Goal: Information Seeking & Learning: Find specific fact

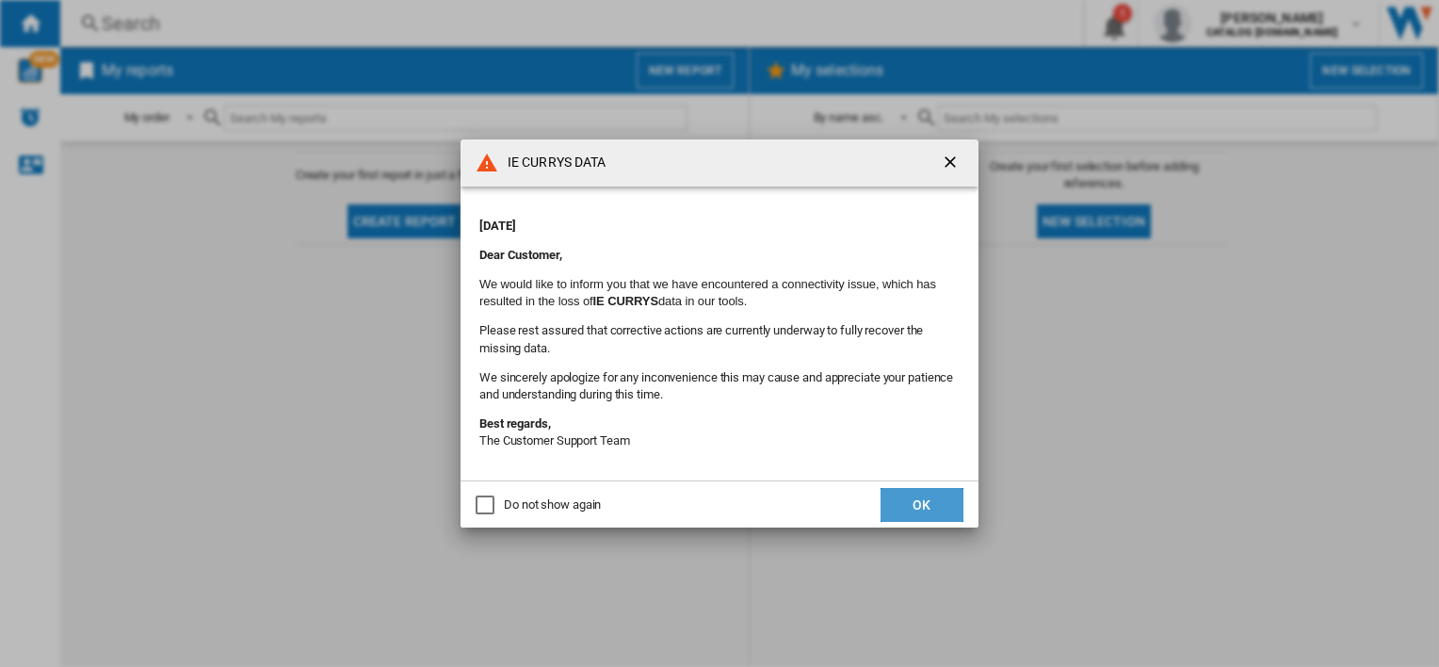
click at [923, 507] on button "OK" at bounding box center [921, 505] width 83 height 34
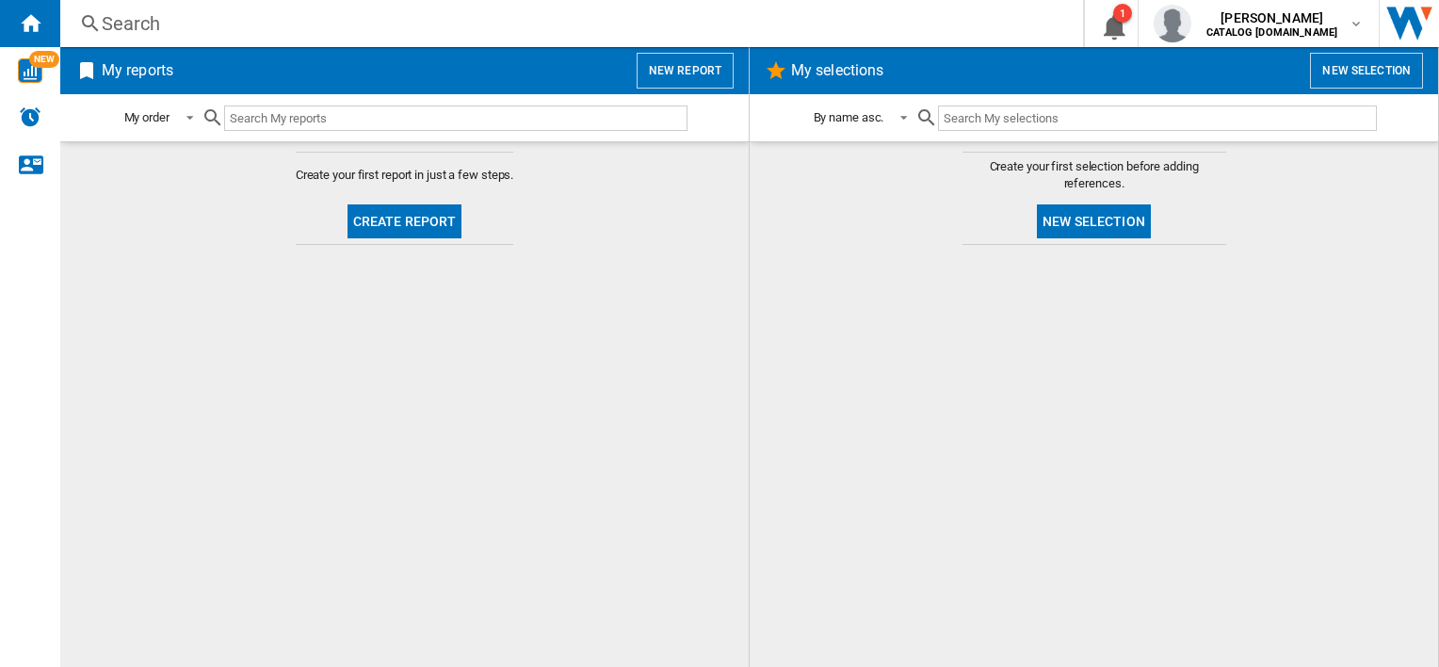
click at [143, 21] on div "Search" at bounding box center [568, 23] width 932 height 26
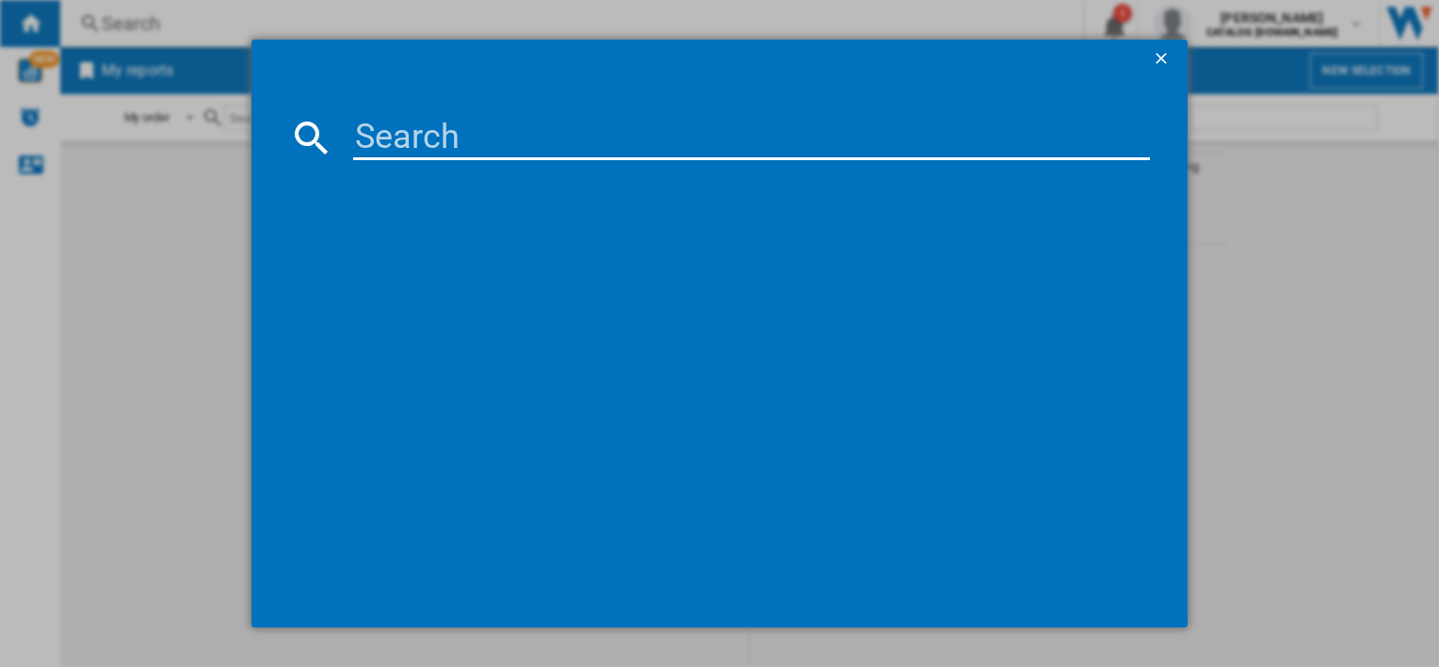
click at [505, 132] on input at bounding box center [751, 137] width 796 height 45
paste input "HII64201MT"
type input "HII64201MT"
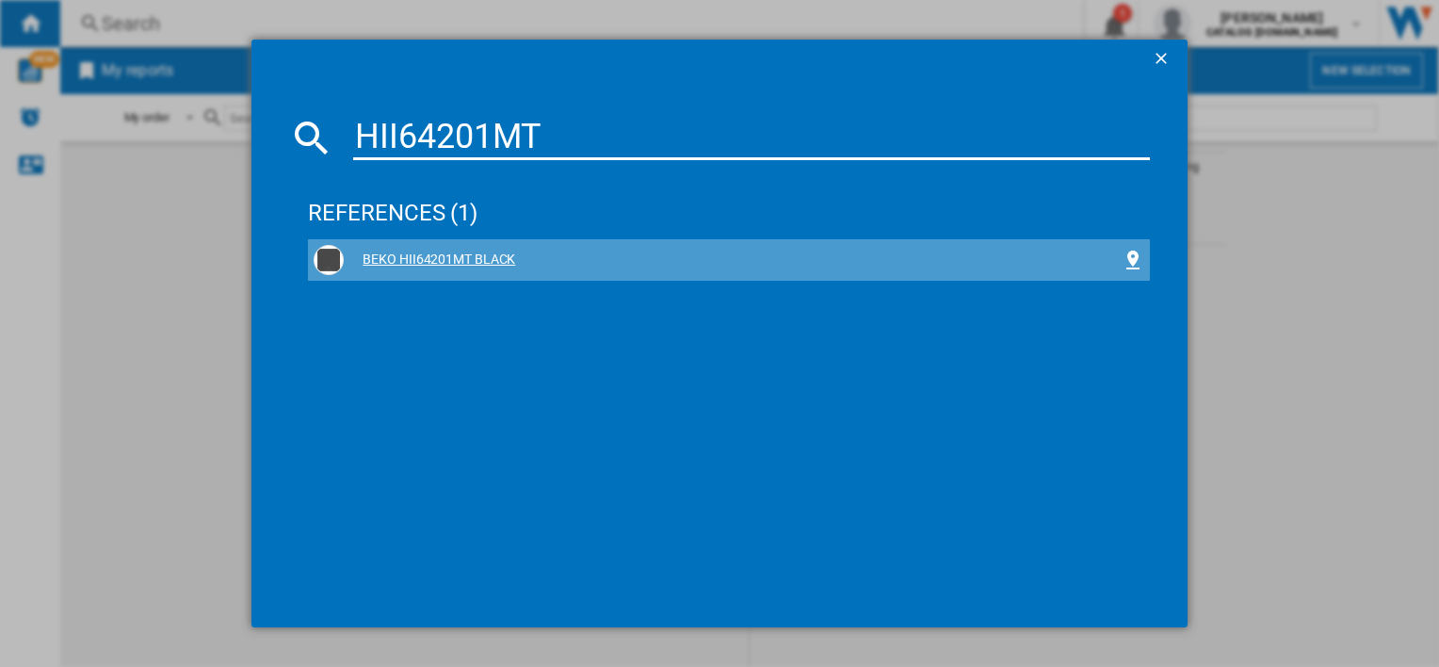
click at [469, 259] on div "BEKO HII64201MT BLACK" at bounding box center [732, 259] width 777 height 19
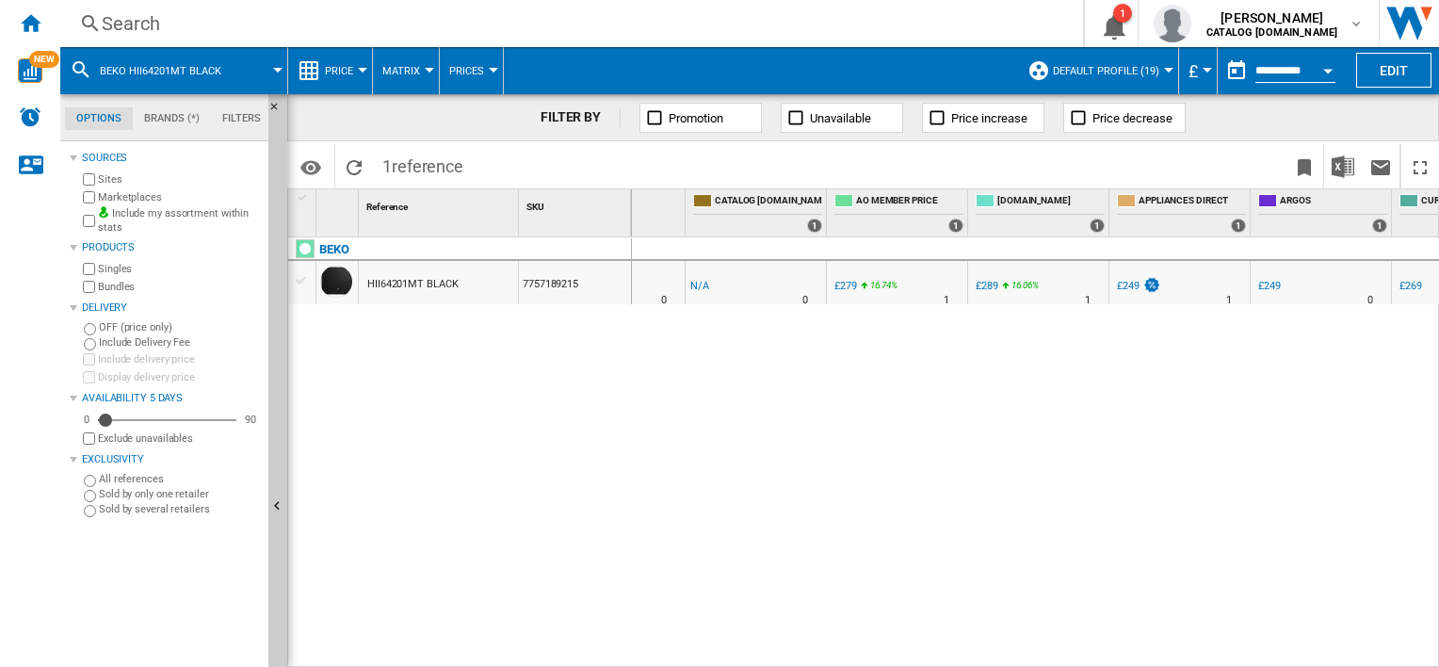
click at [123, 21] on div "Search" at bounding box center [568, 23] width 932 height 26
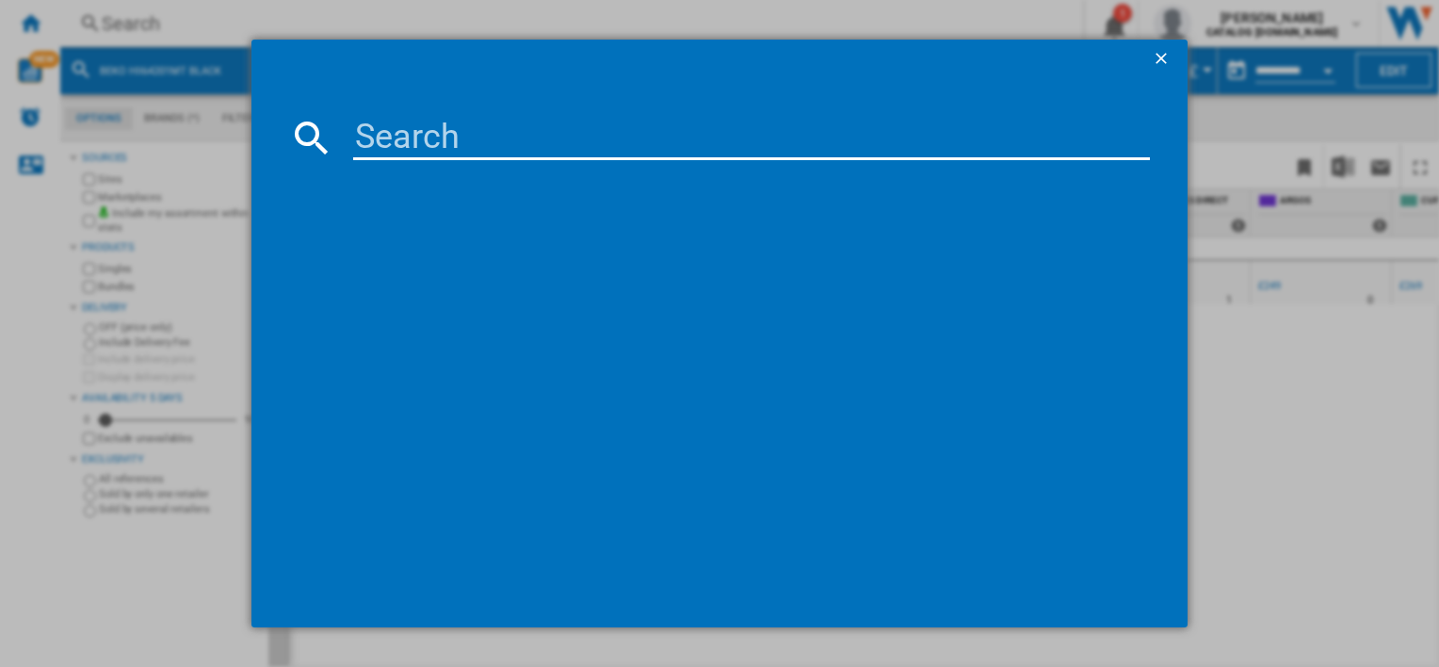
type input "HIBG64120SX"
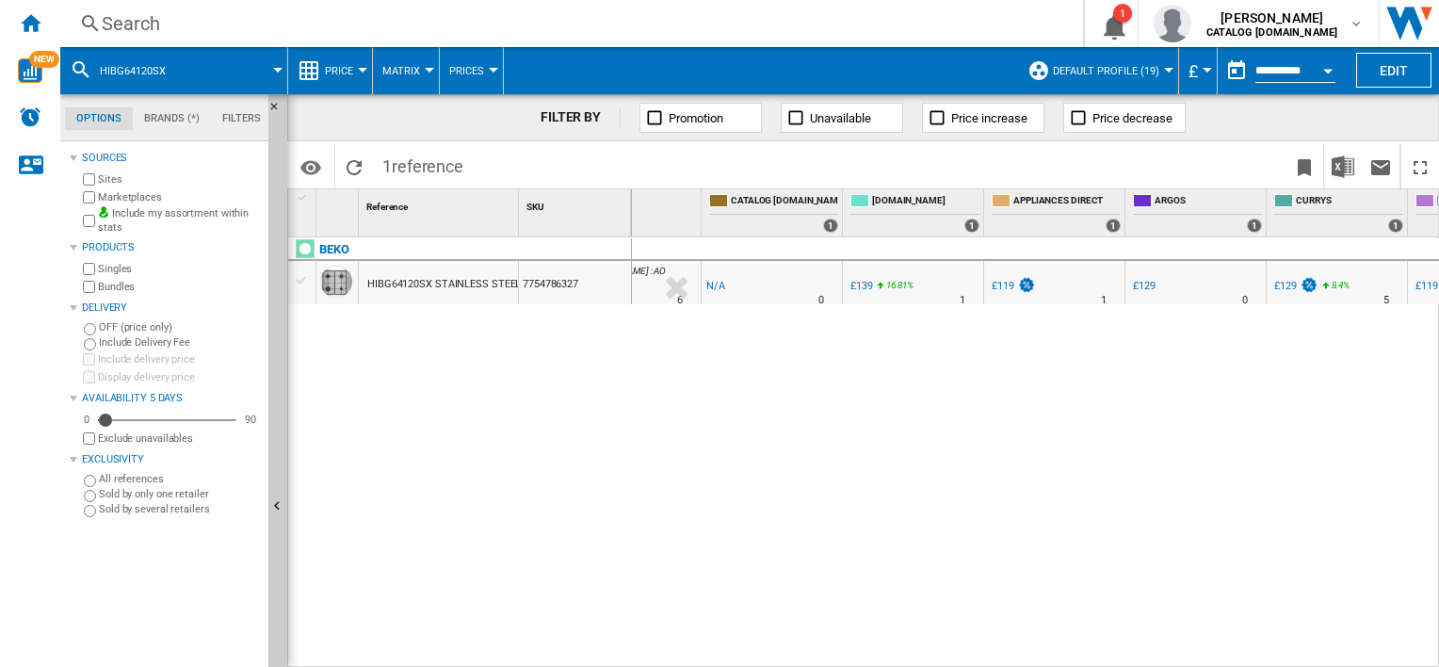
click at [925, 654] on div "[DOMAIN_NAME] : AO -1.0 % £119 % N/A 6 [DOMAIN_NAME] : AO -1.0 % -£1 % N/A" at bounding box center [1036, 452] width 808 height 431
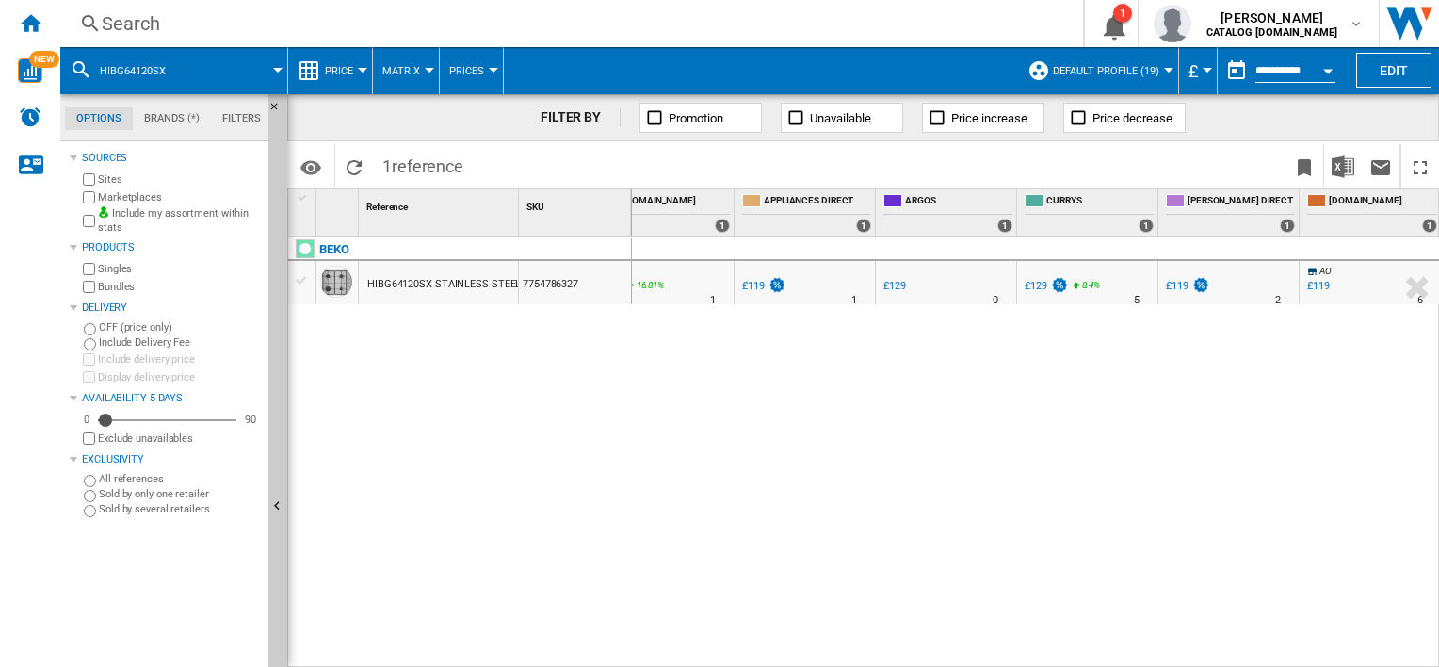
click at [186, 23] on div "Search" at bounding box center [568, 23] width 932 height 26
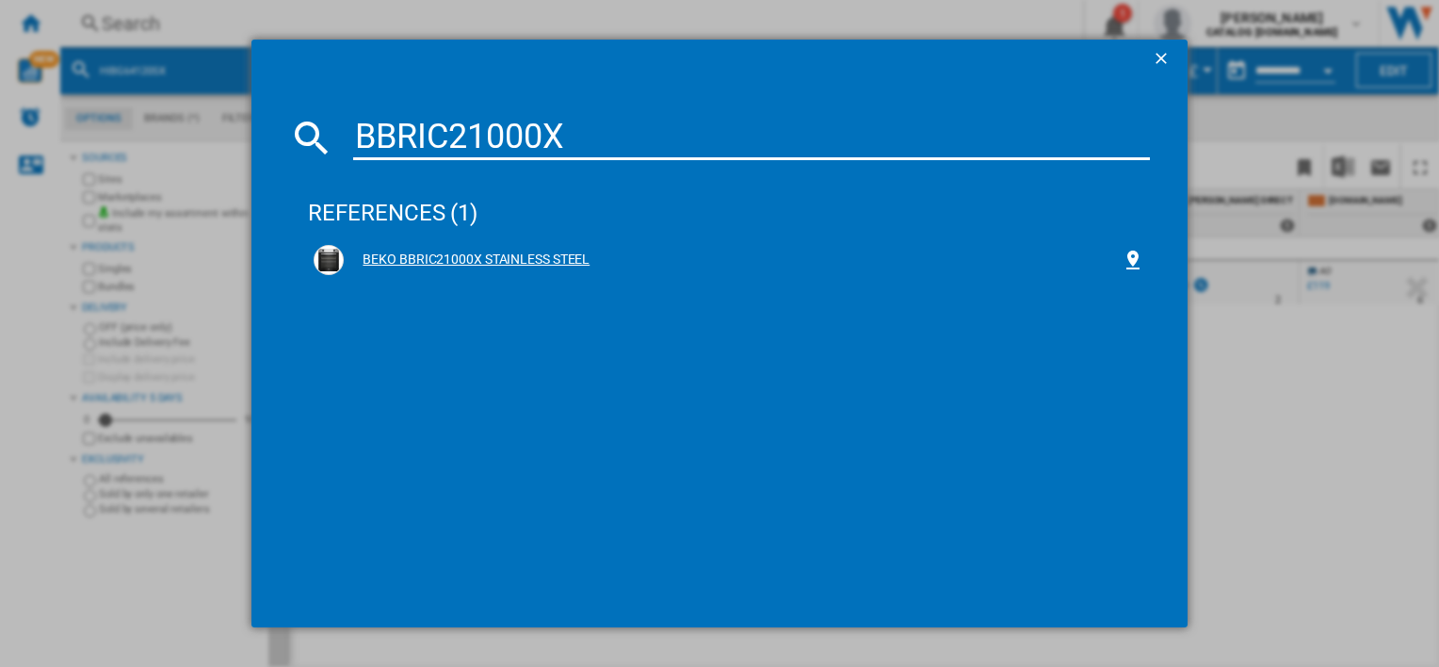
type input "BBRIC21000X"
click at [489, 251] on div "BEKO BBRIC21000X STAINLESS STEEL" at bounding box center [732, 259] width 777 height 19
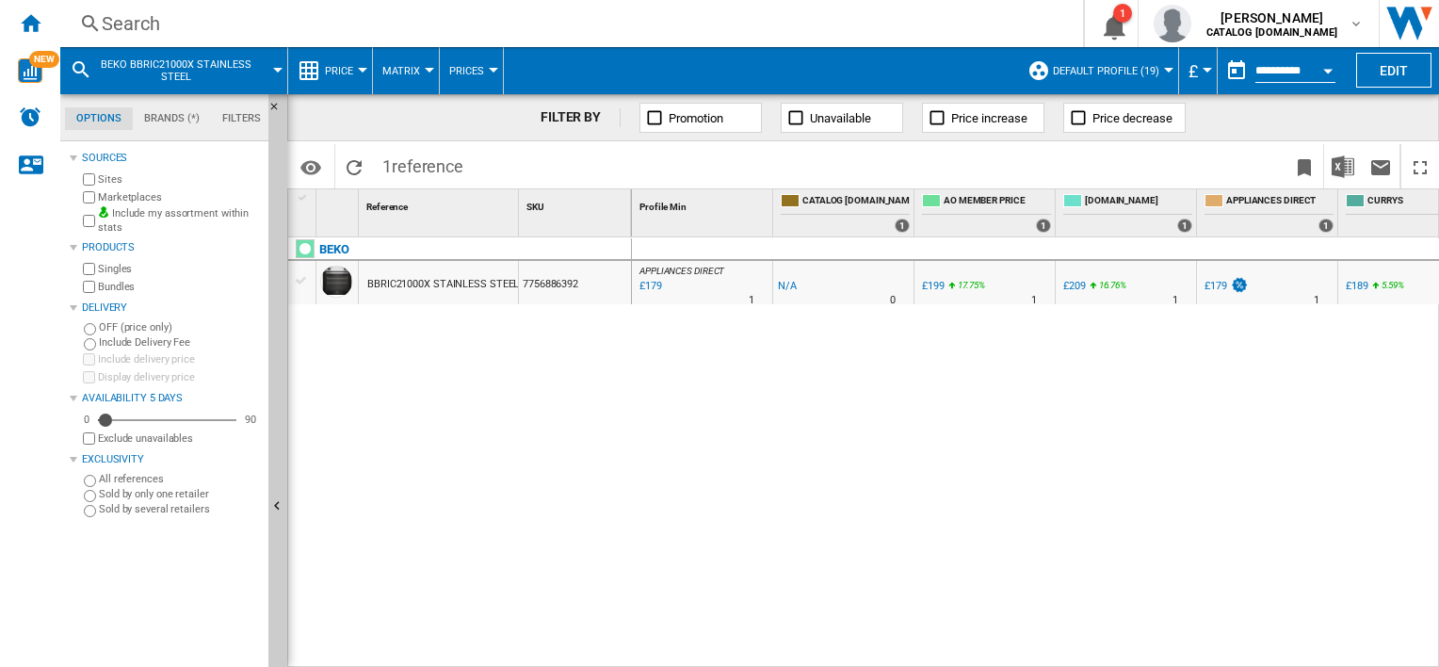
scroll to position [0, 39]
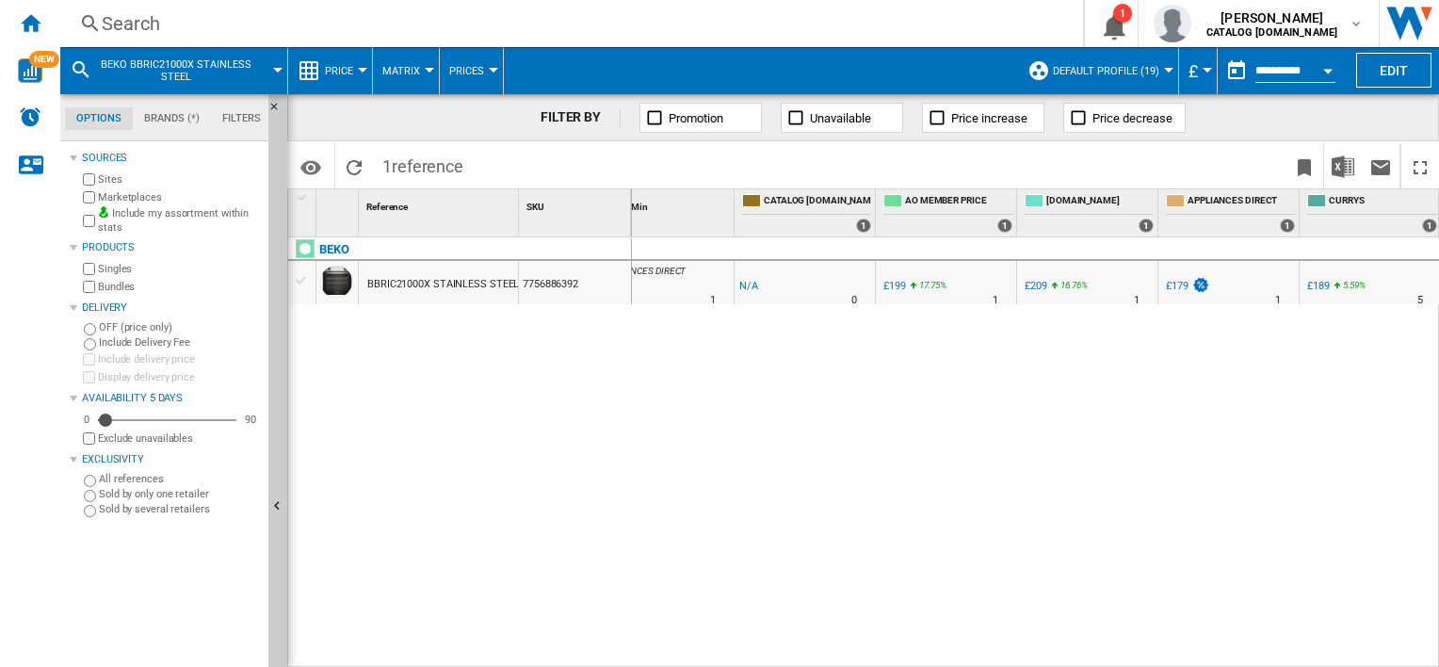
click at [113, 20] on div "Search" at bounding box center [568, 23] width 932 height 26
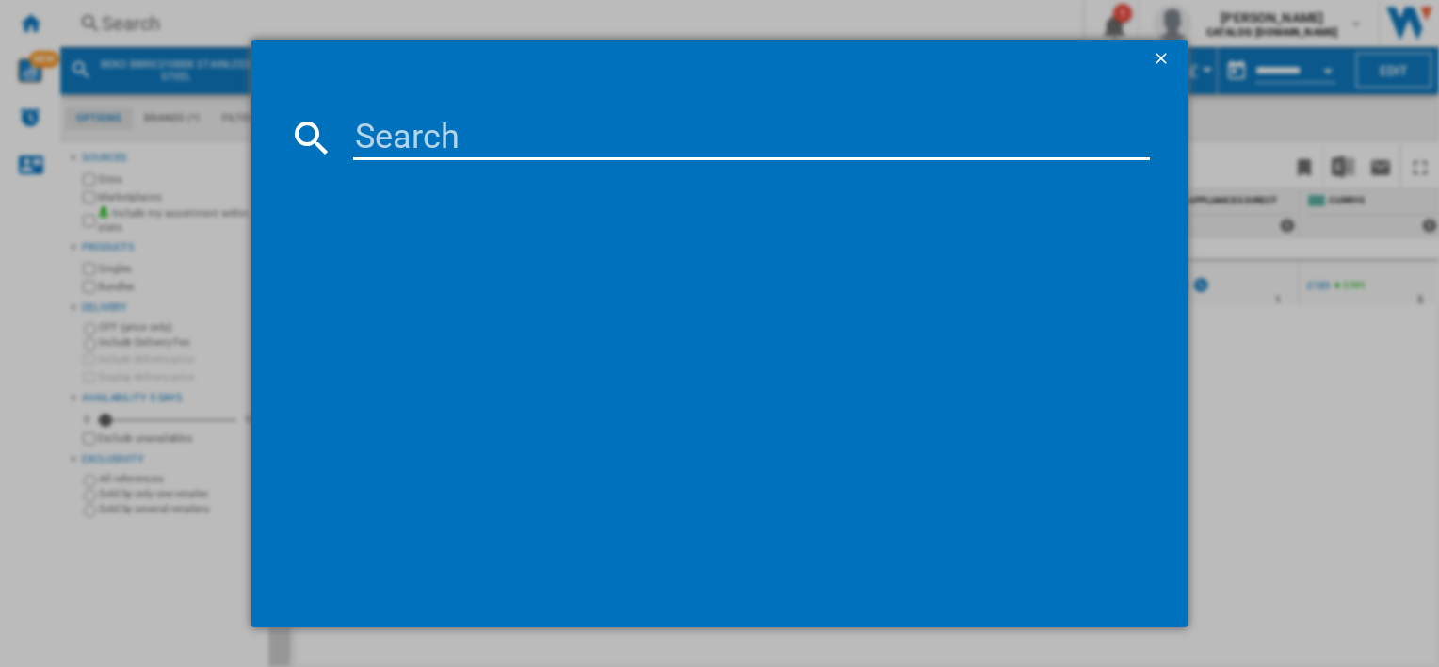
click at [446, 147] on input at bounding box center [751, 137] width 796 height 45
type input "BBIF22100W"
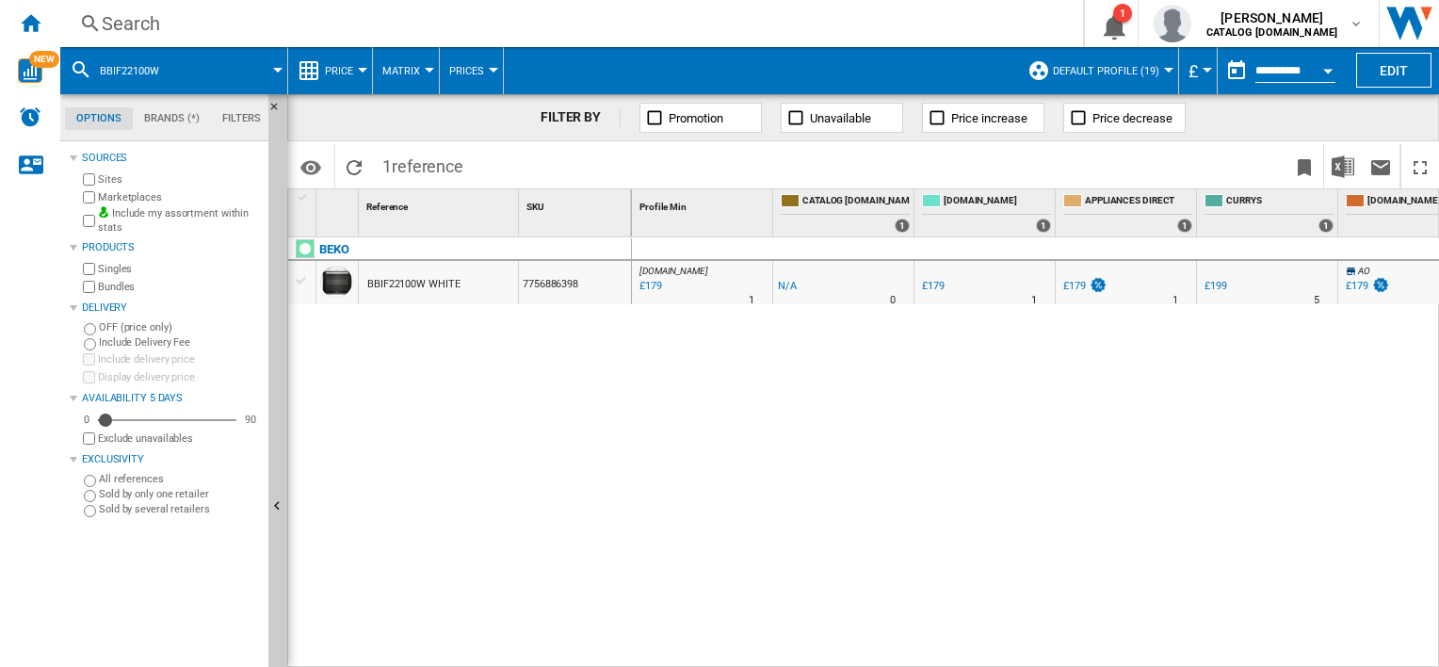
click at [211, 59] on span at bounding box center [231, 70] width 92 height 47
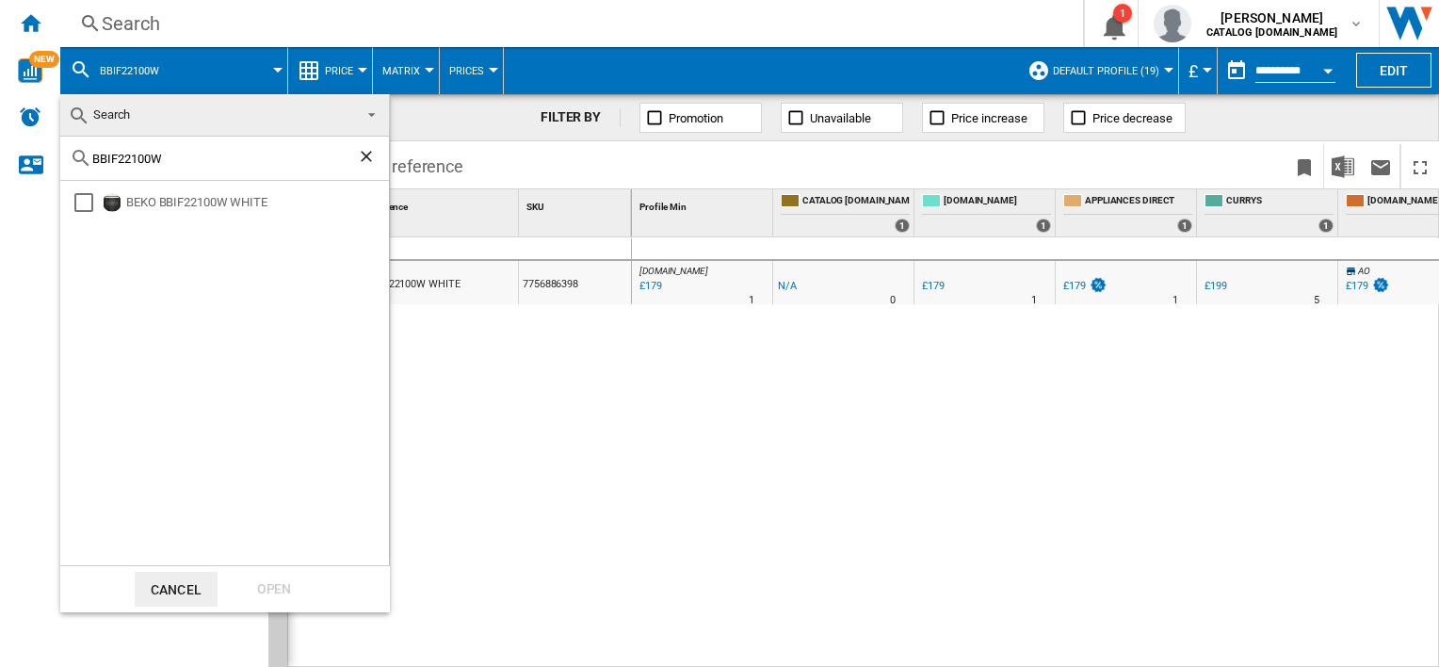
click at [356, 152] on input "BBIF22100W" at bounding box center [224, 159] width 265 height 14
click at [362, 152] on ng-md-icon "Clear search" at bounding box center [368, 158] width 23 height 23
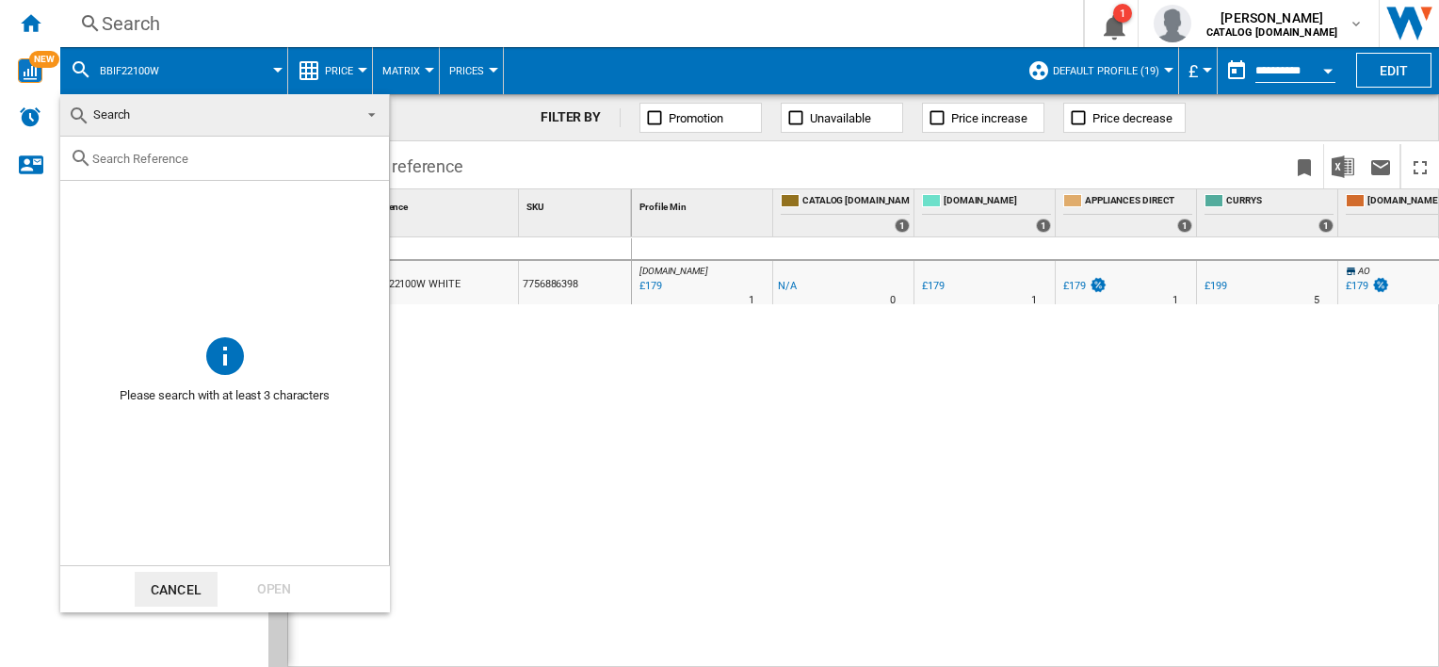
click at [273, 154] on input "text" at bounding box center [235, 159] width 287 height 14
paste input "WTIK72121"
type input "WTIK72121"
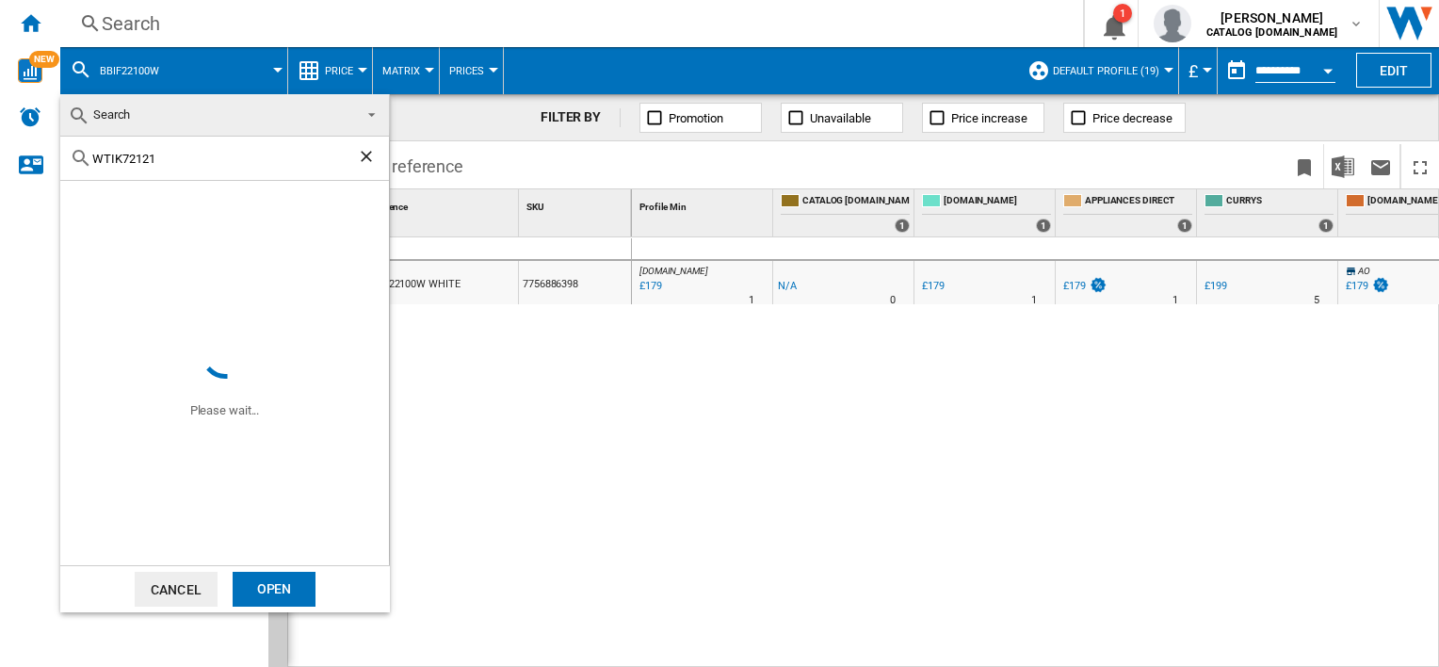
click at [655, 427] on md-backdrop at bounding box center [719, 333] width 1439 height 667
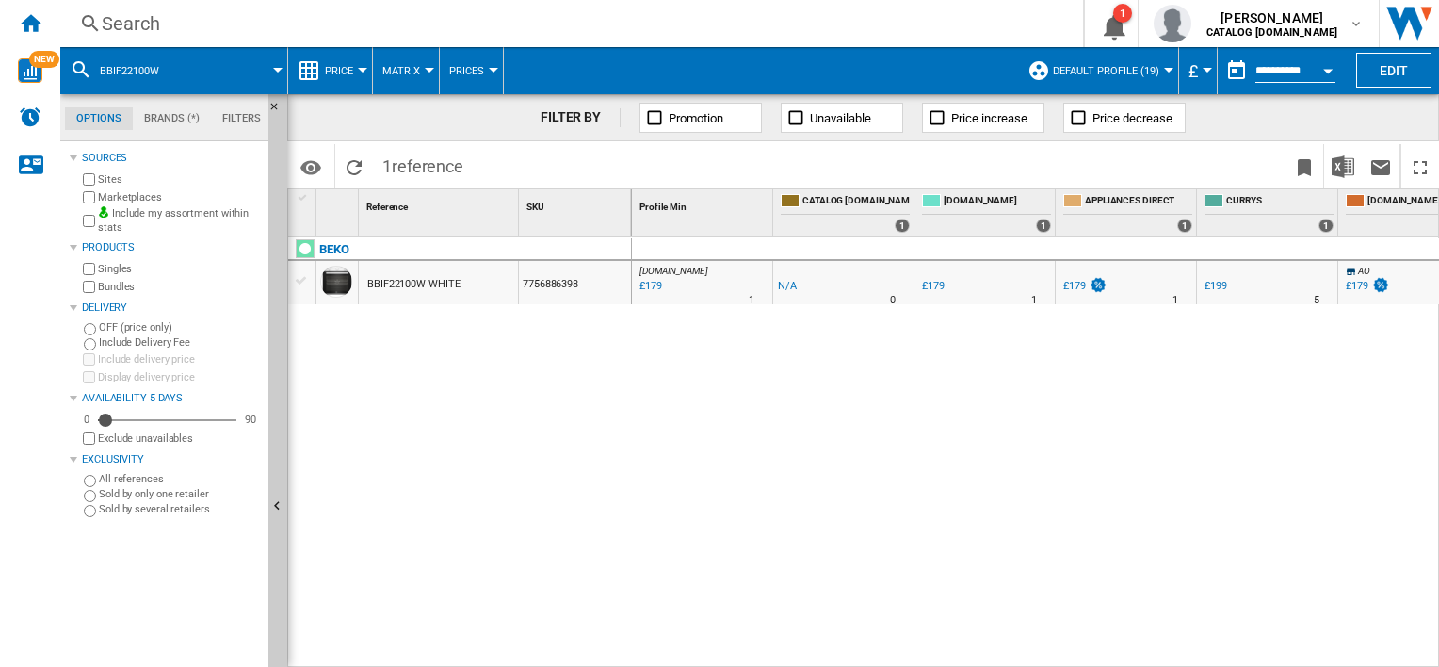
click at [158, 23] on div "Search" at bounding box center [568, 23] width 932 height 26
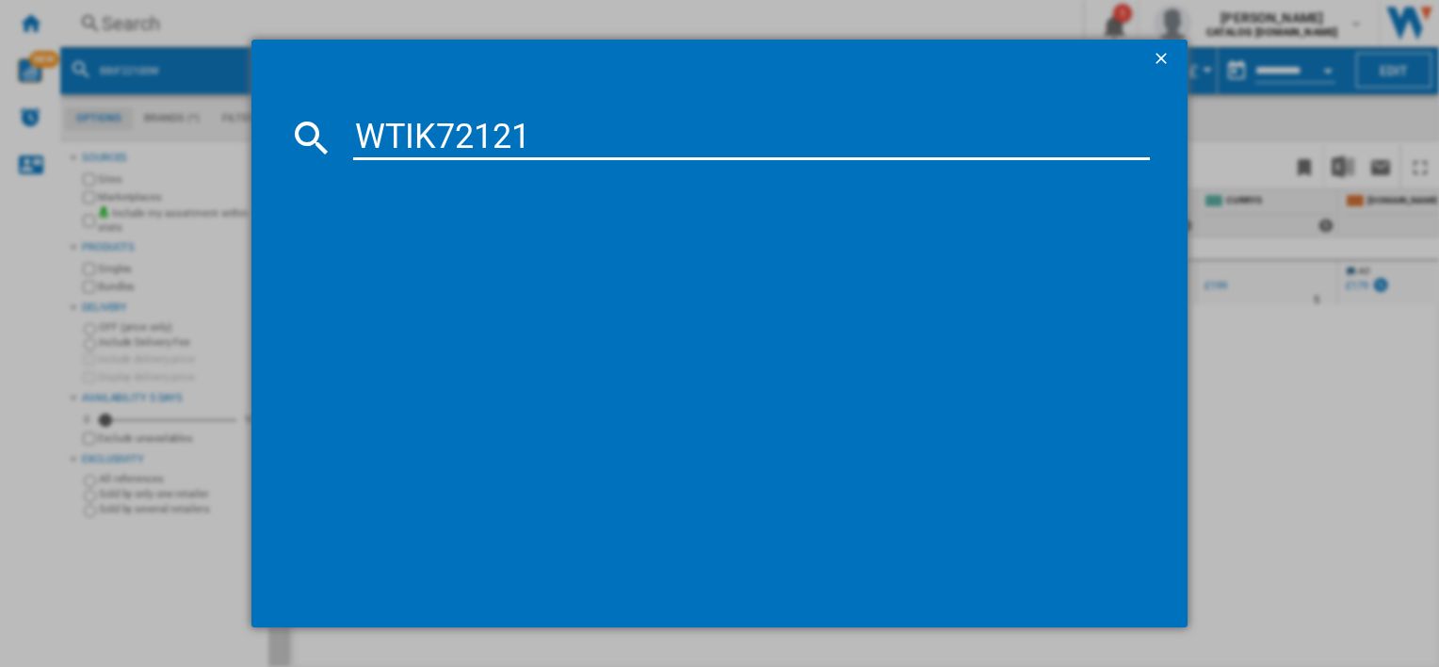
type input "WTIK72121"
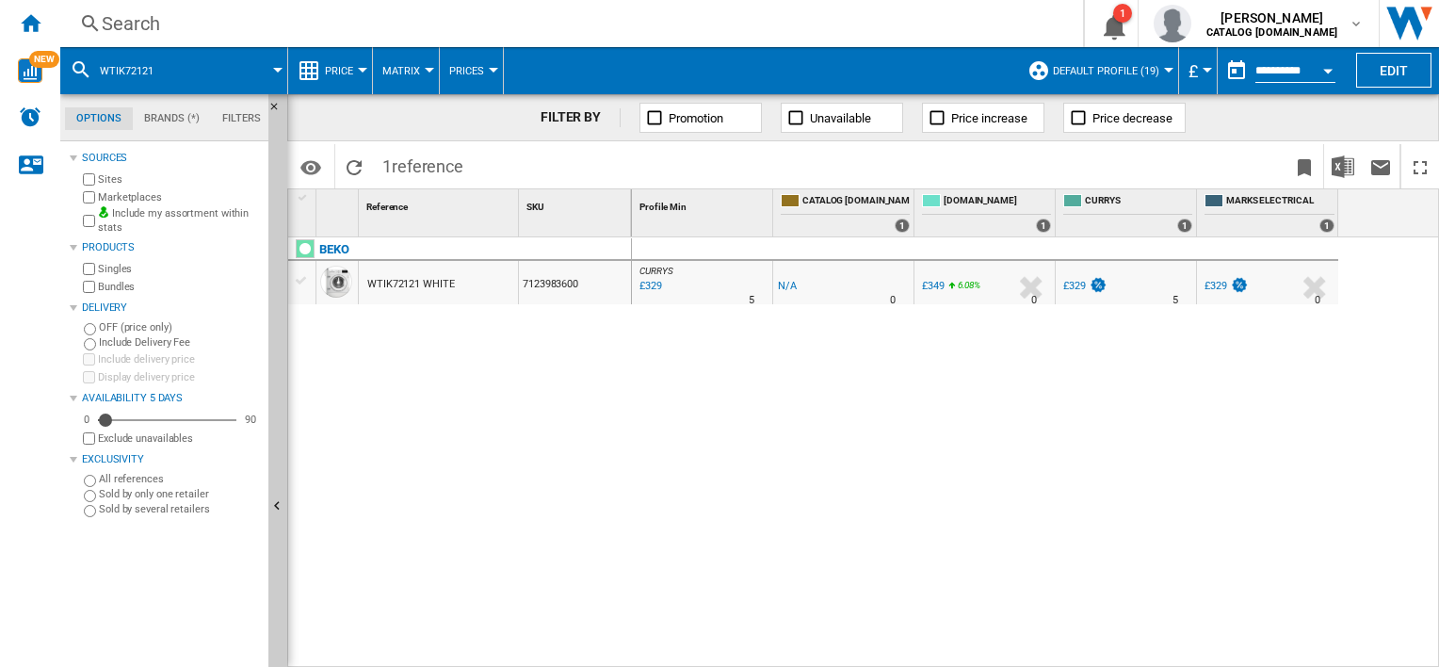
click at [225, 18] on div "Search" at bounding box center [568, 23] width 932 height 26
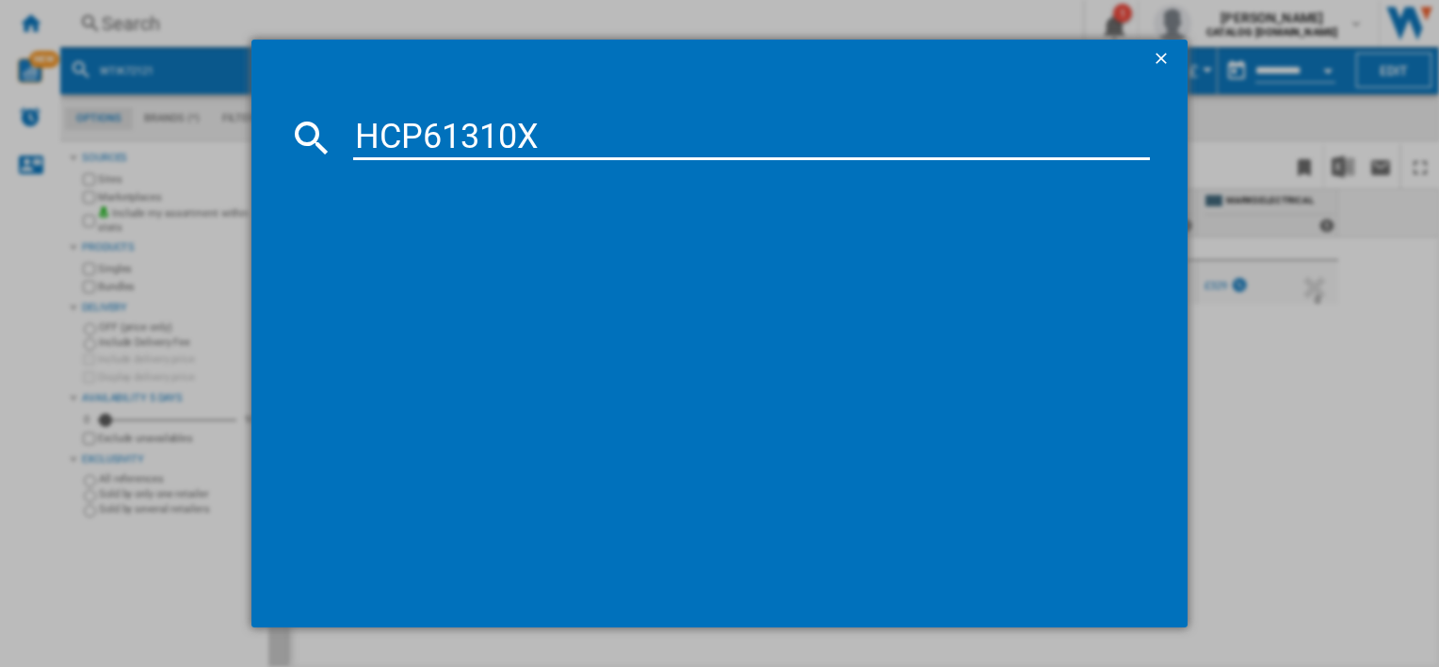
type input "HCP61310X"
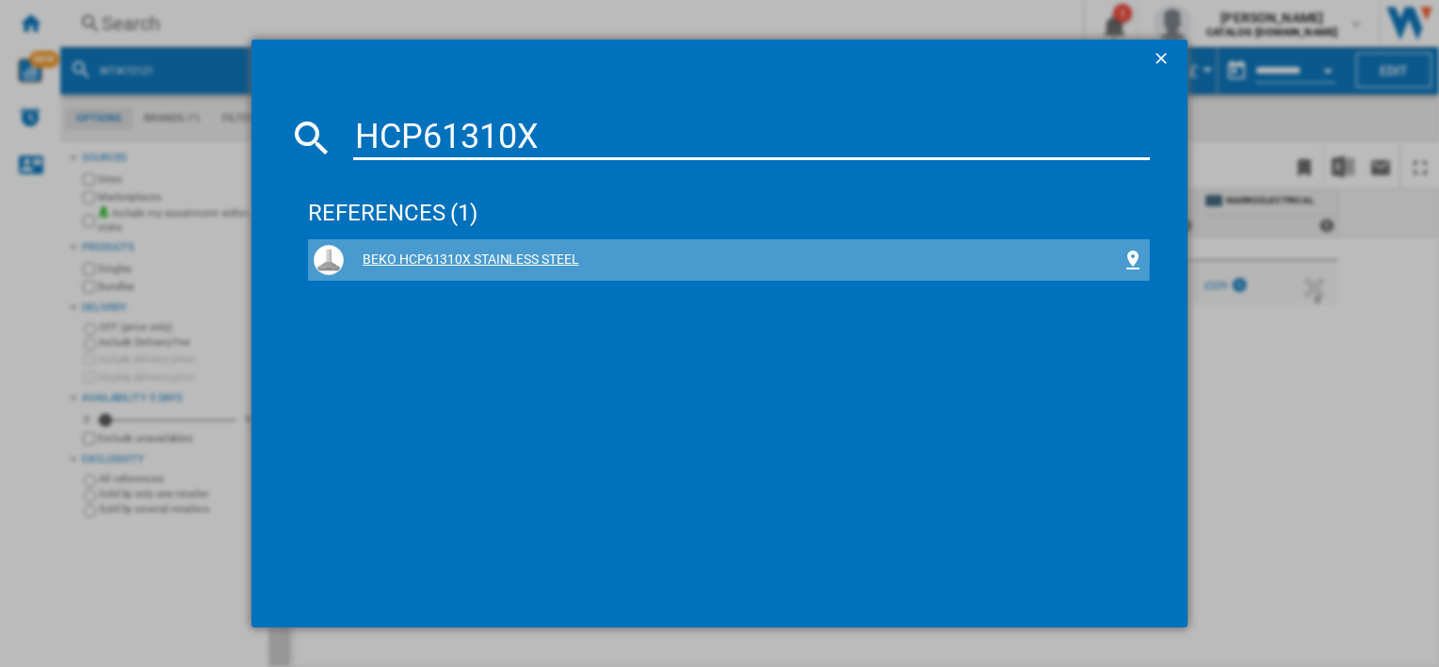
click at [486, 250] on div "BEKO HCP61310X STAINLESS STEEL" at bounding box center [732, 259] width 777 height 19
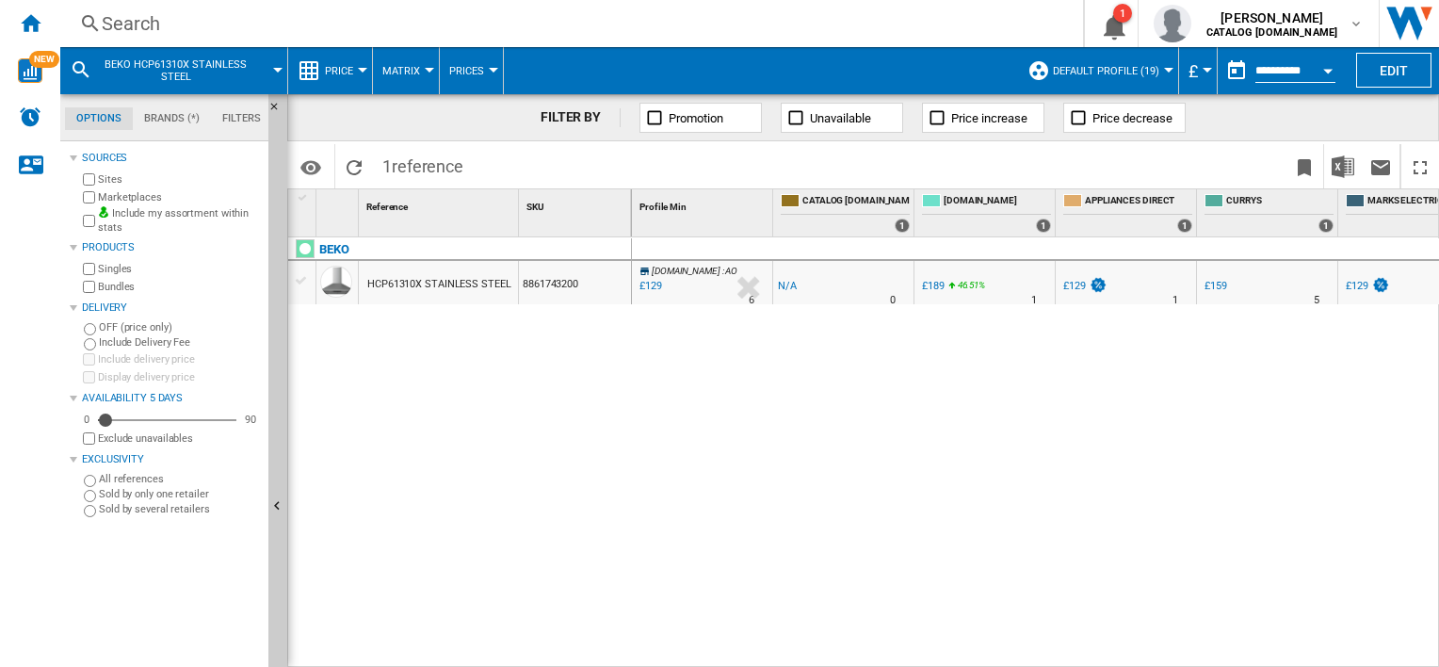
click at [122, 16] on div "Search" at bounding box center [568, 23] width 932 height 26
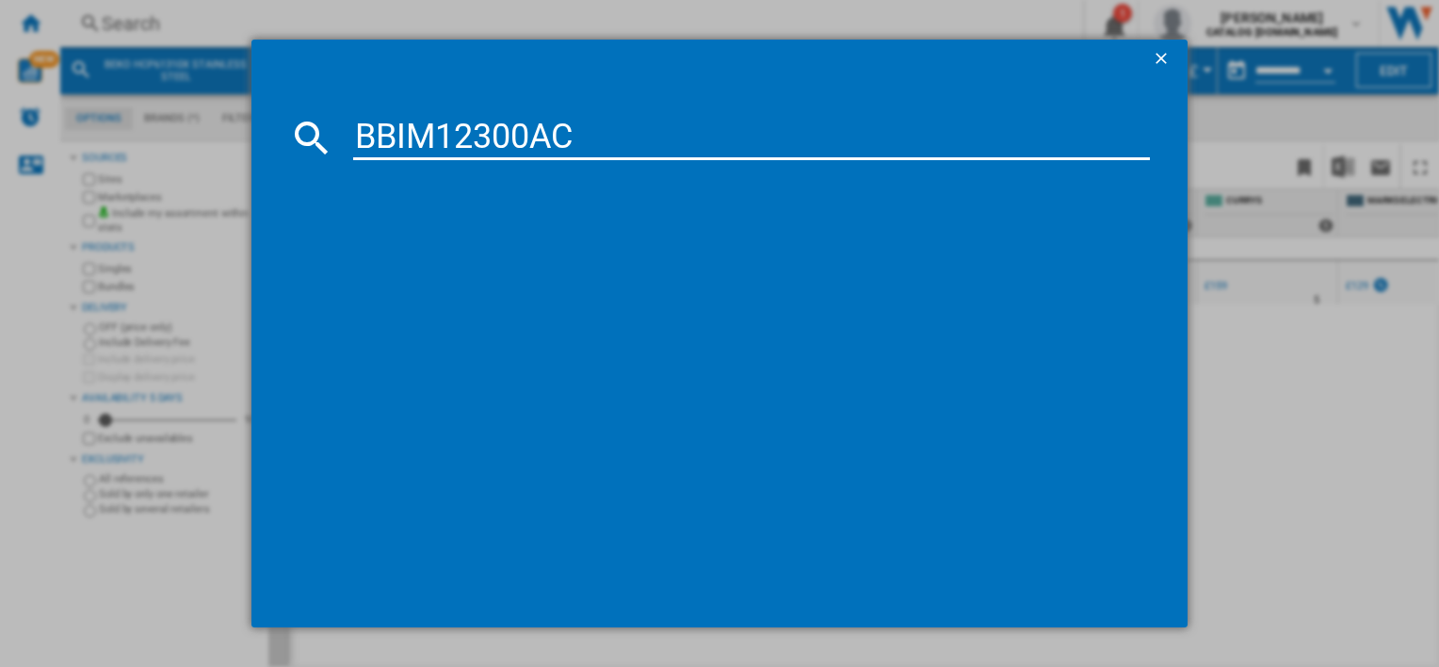
type input "BBIM12300AC"
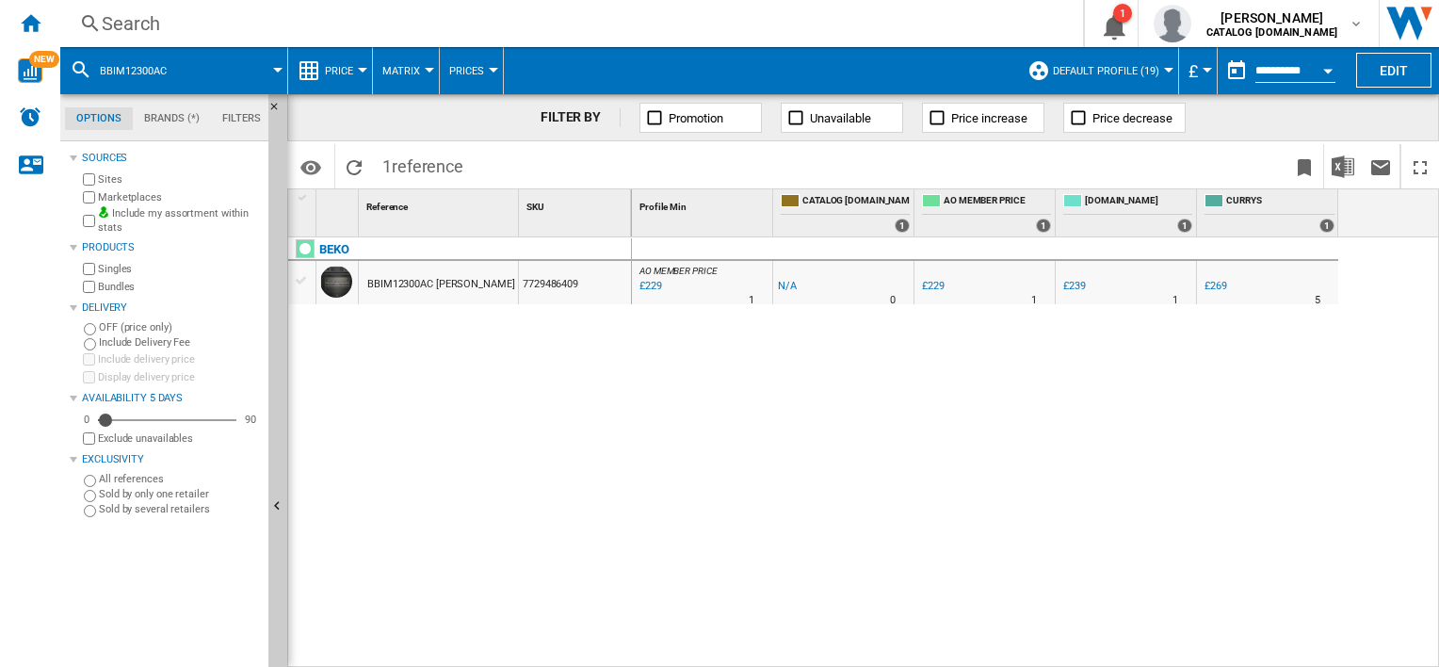
click at [110, 62] on button "BBIM12300AC" at bounding box center [143, 70] width 86 height 47
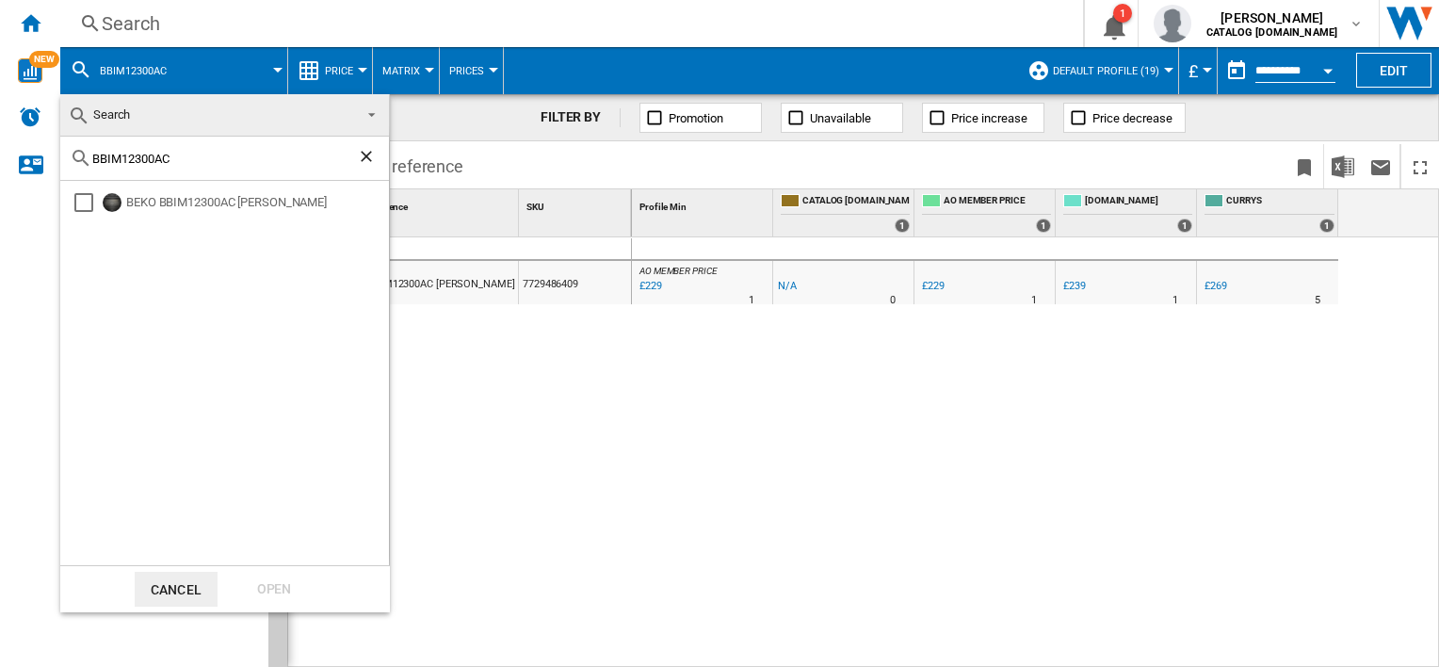
click at [162, 36] on md-backdrop at bounding box center [719, 333] width 1439 height 667
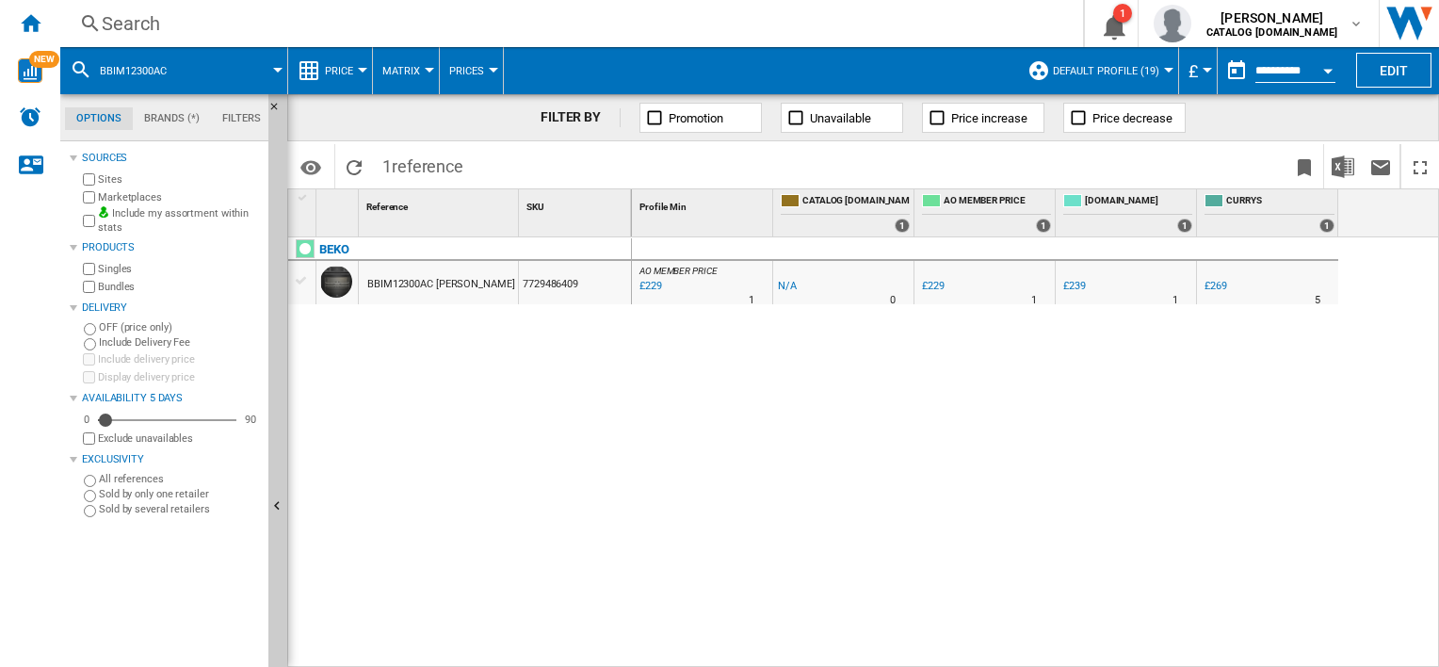
click at [146, 24] on div "Search" at bounding box center [568, 23] width 932 height 26
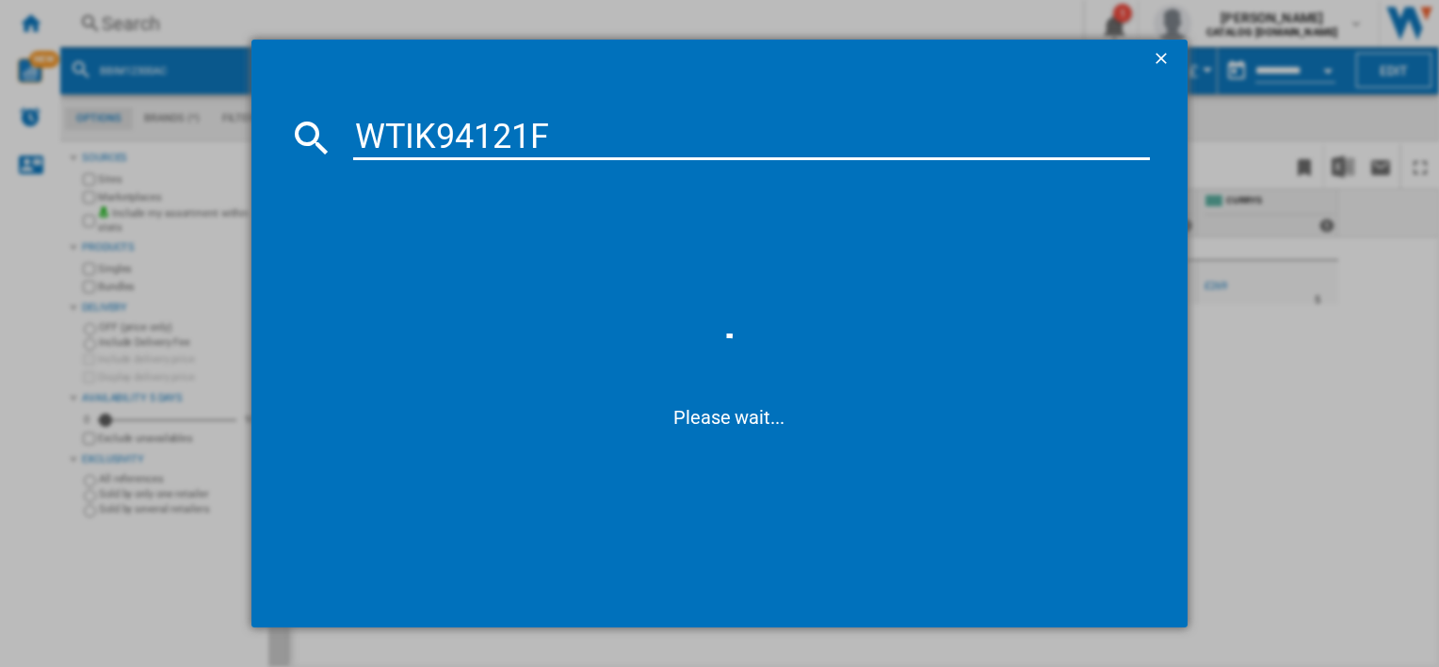
type input "WTIK94121F"
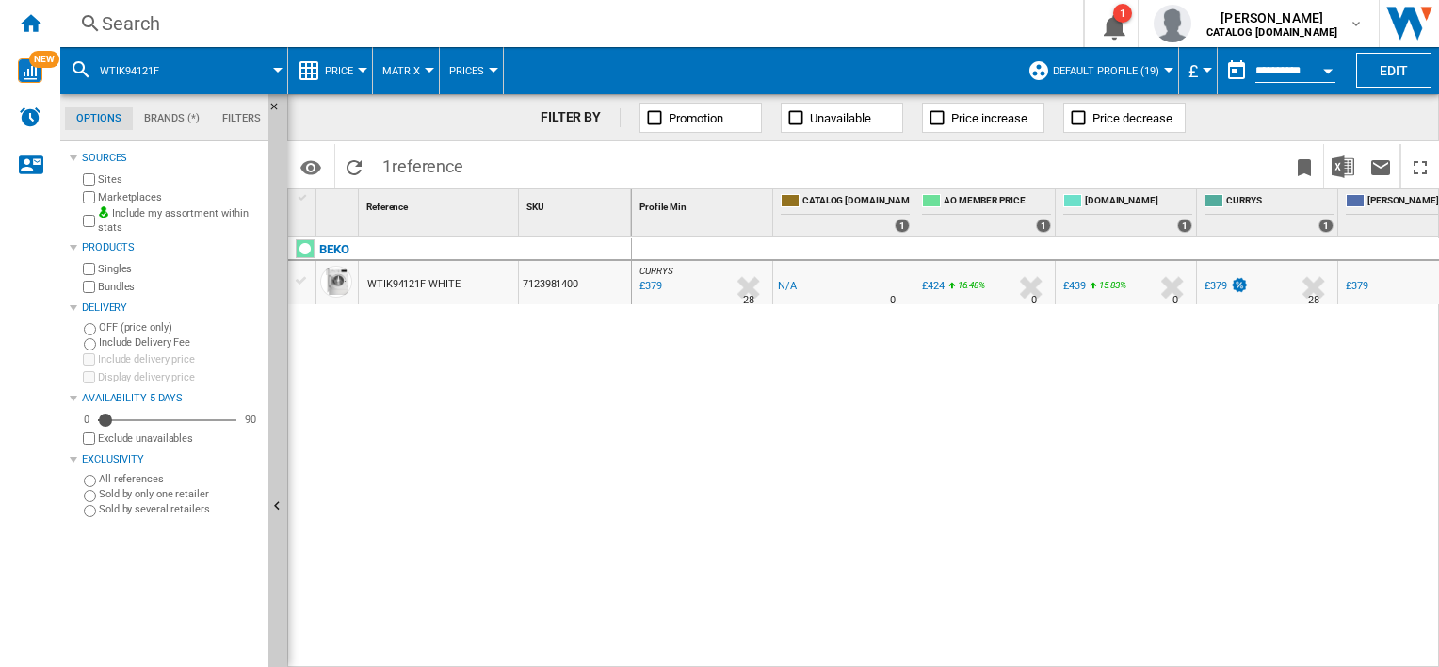
click at [663, 122] on ng-md-icon at bounding box center [654, 117] width 19 height 19
click at [667, 119] on button "Promotion" at bounding box center [700, 118] width 122 height 30
click at [801, 117] on ng-md-icon at bounding box center [795, 117] width 19 height 19
click at [137, 21] on div "Search" at bounding box center [568, 23] width 932 height 26
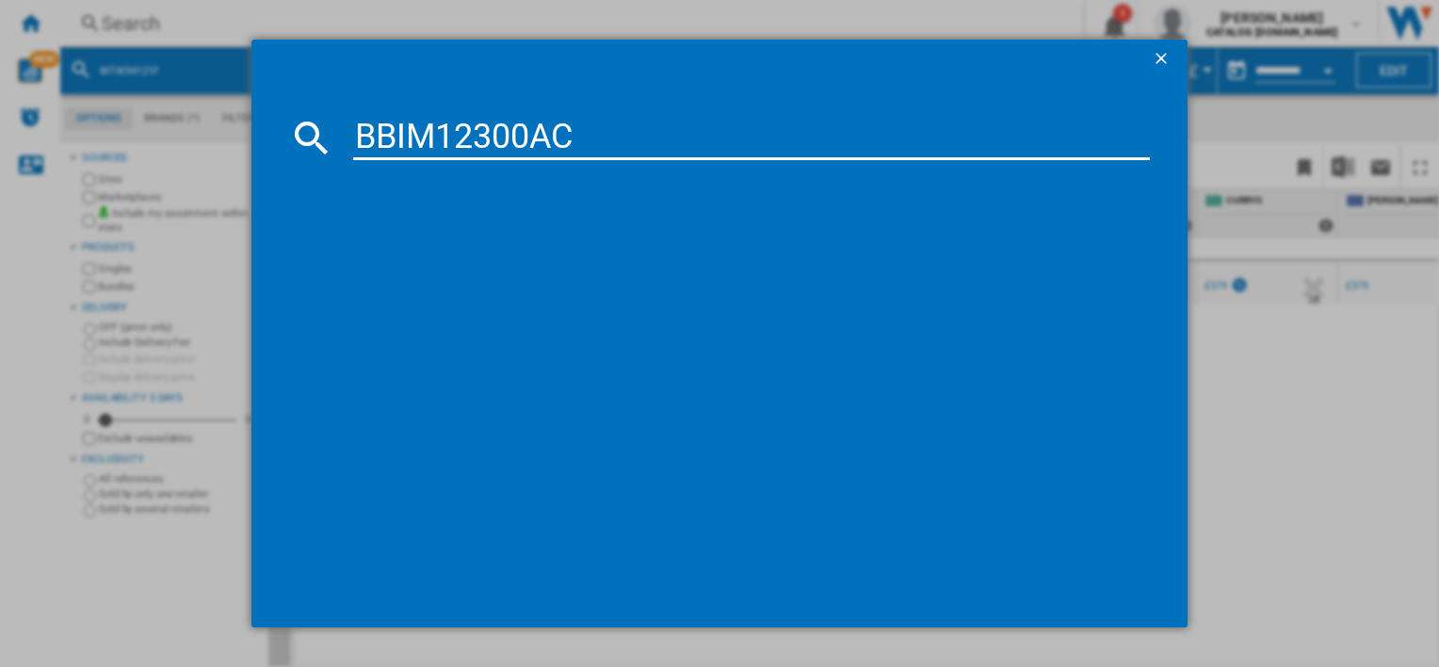
type input "BBIM12300AC"
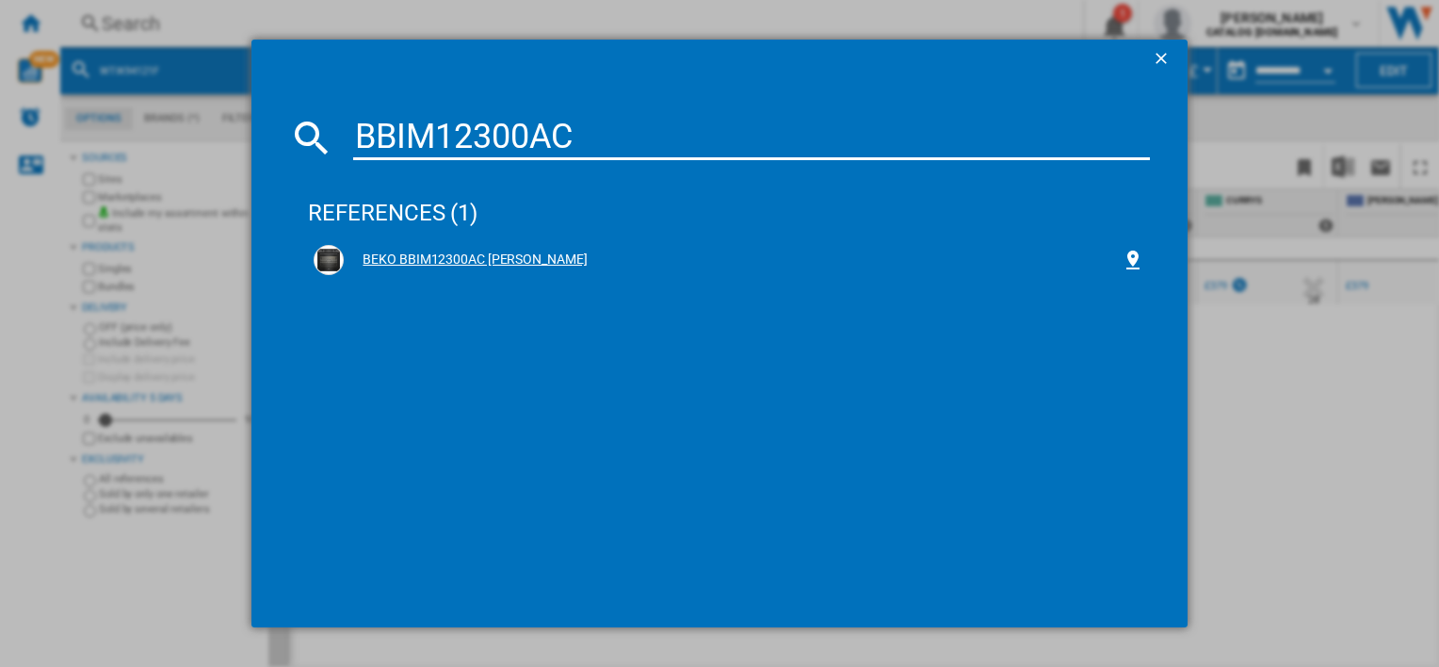
click at [515, 252] on div "BEKO BBIM12300AC [PERSON_NAME]" at bounding box center [732, 259] width 777 height 19
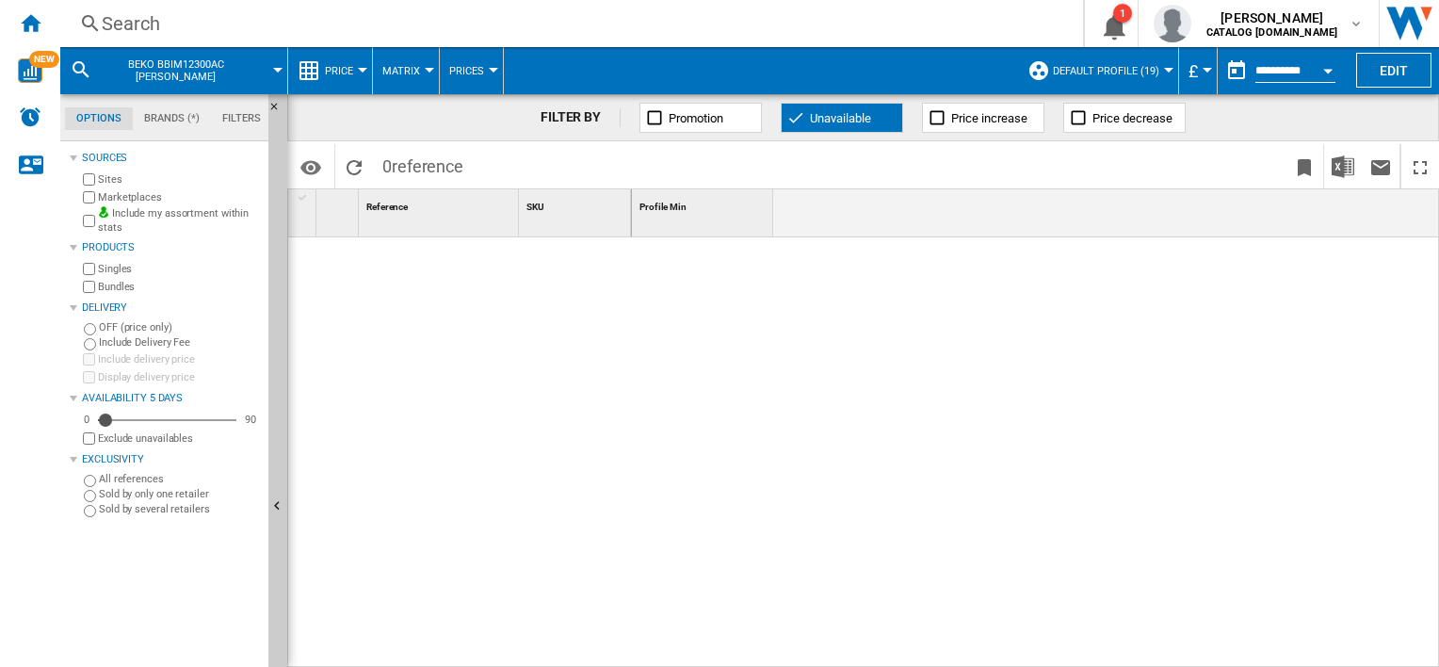
click at [815, 124] on span "Unavailable" at bounding box center [840, 118] width 61 height 14
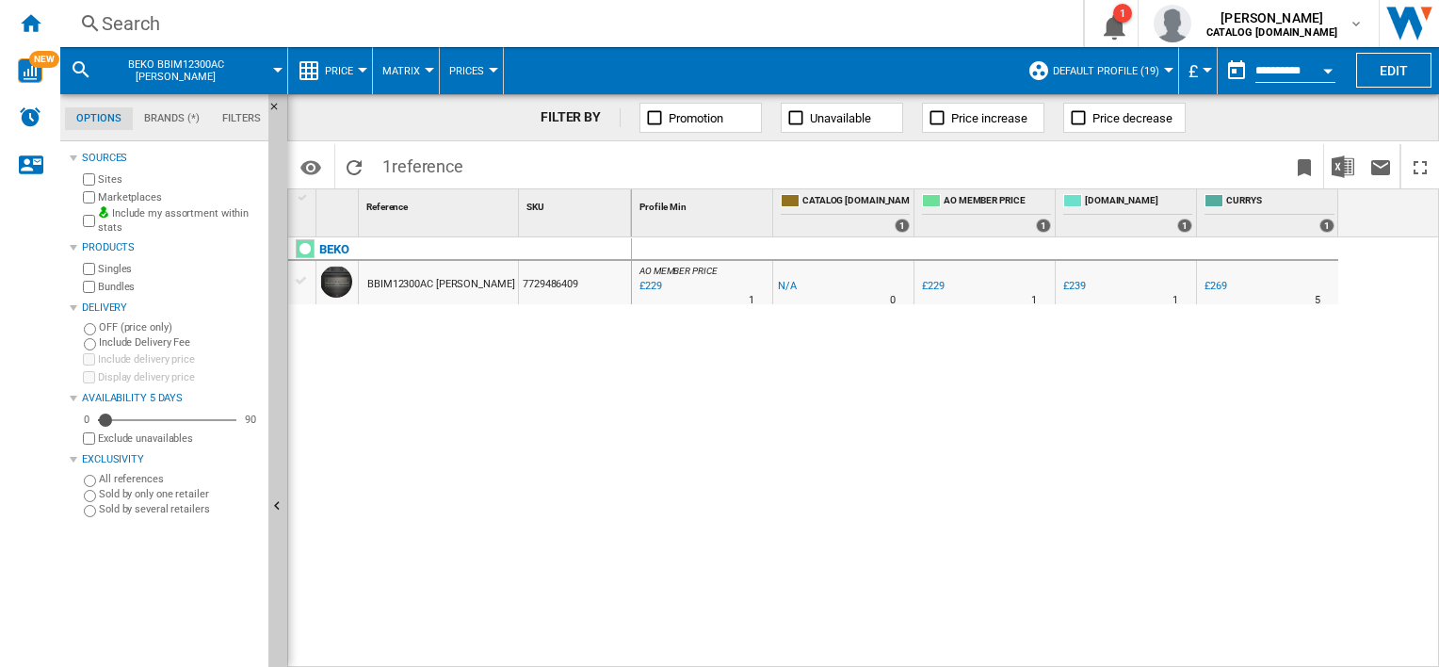
click at [797, 116] on ng-md-icon at bounding box center [795, 117] width 19 height 19
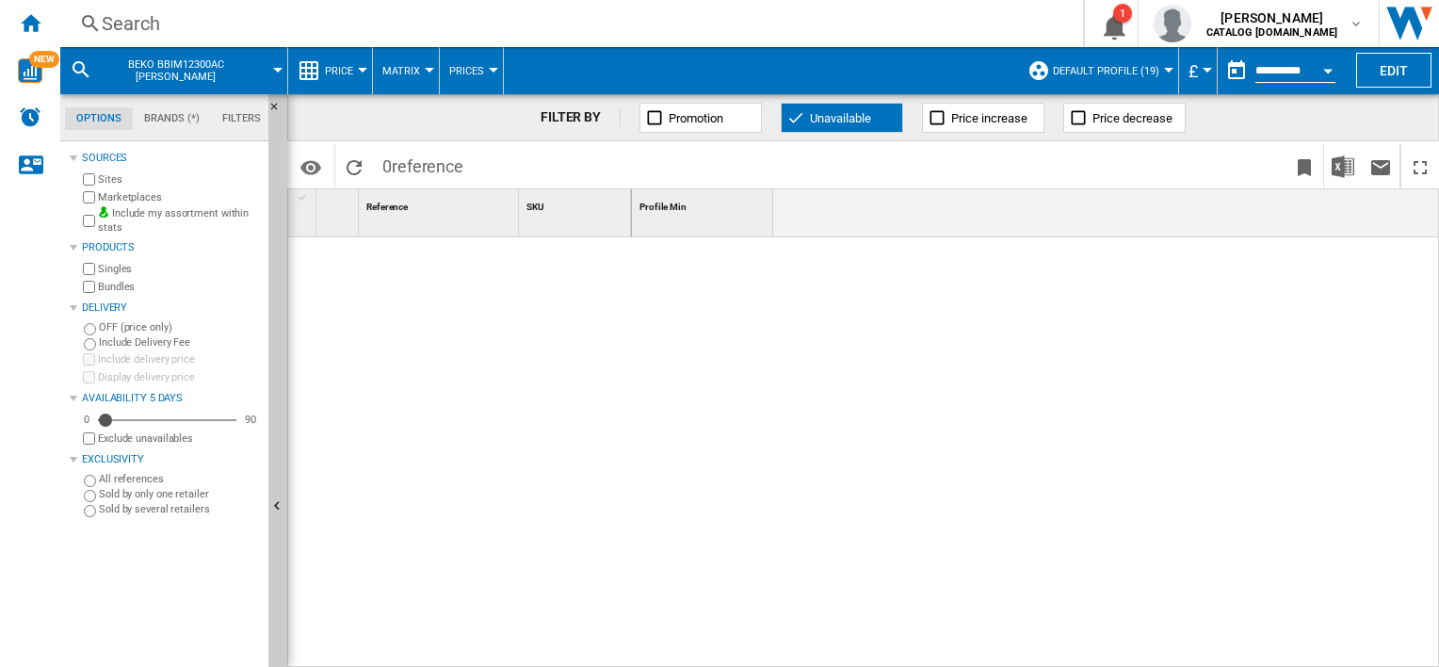
click at [152, 18] on div "Search" at bounding box center [568, 23] width 932 height 26
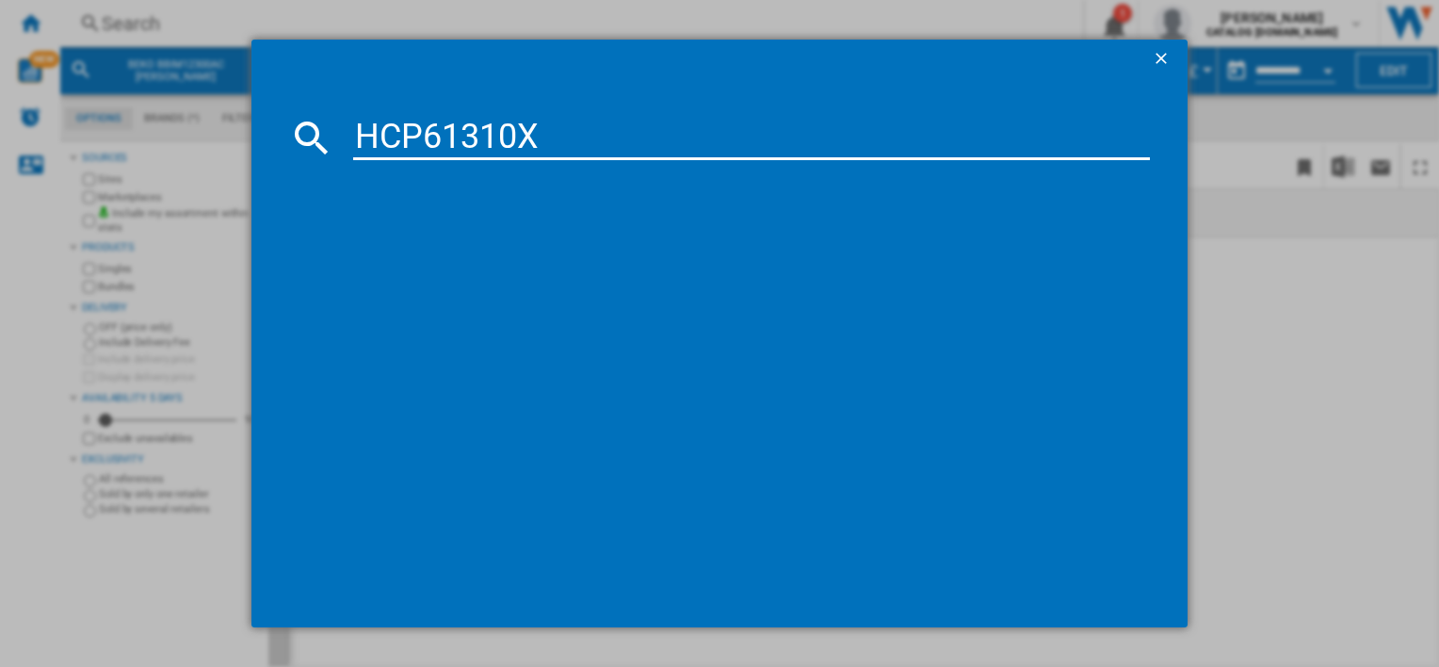
type input "HCP61310X"
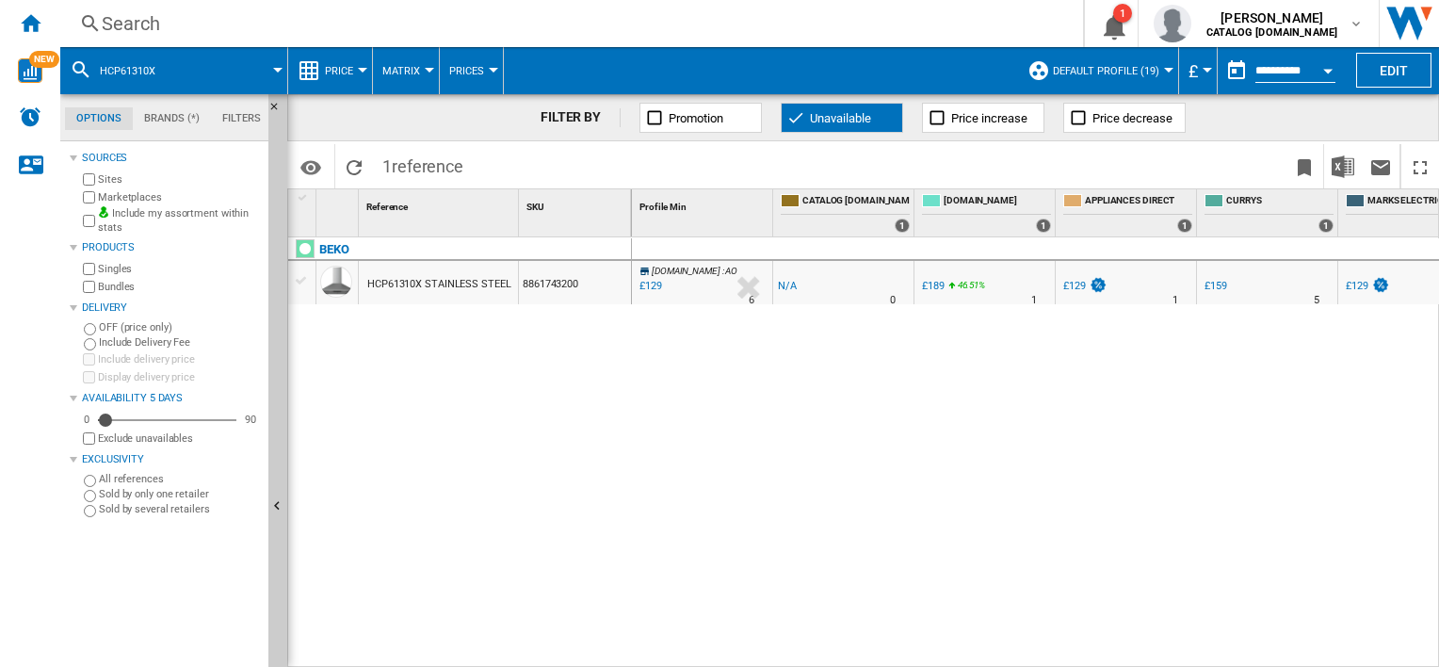
click at [171, 27] on div "Search" at bounding box center [568, 23] width 932 height 26
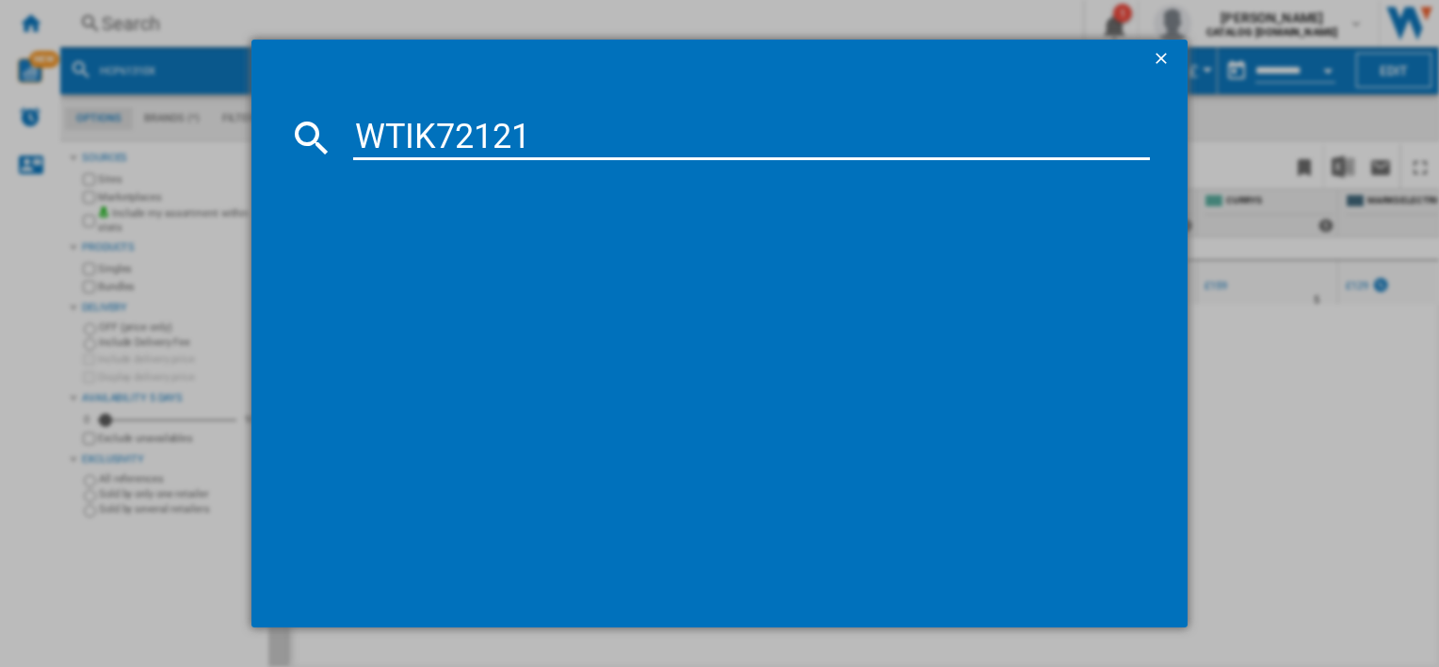
type input "WTIK72121"
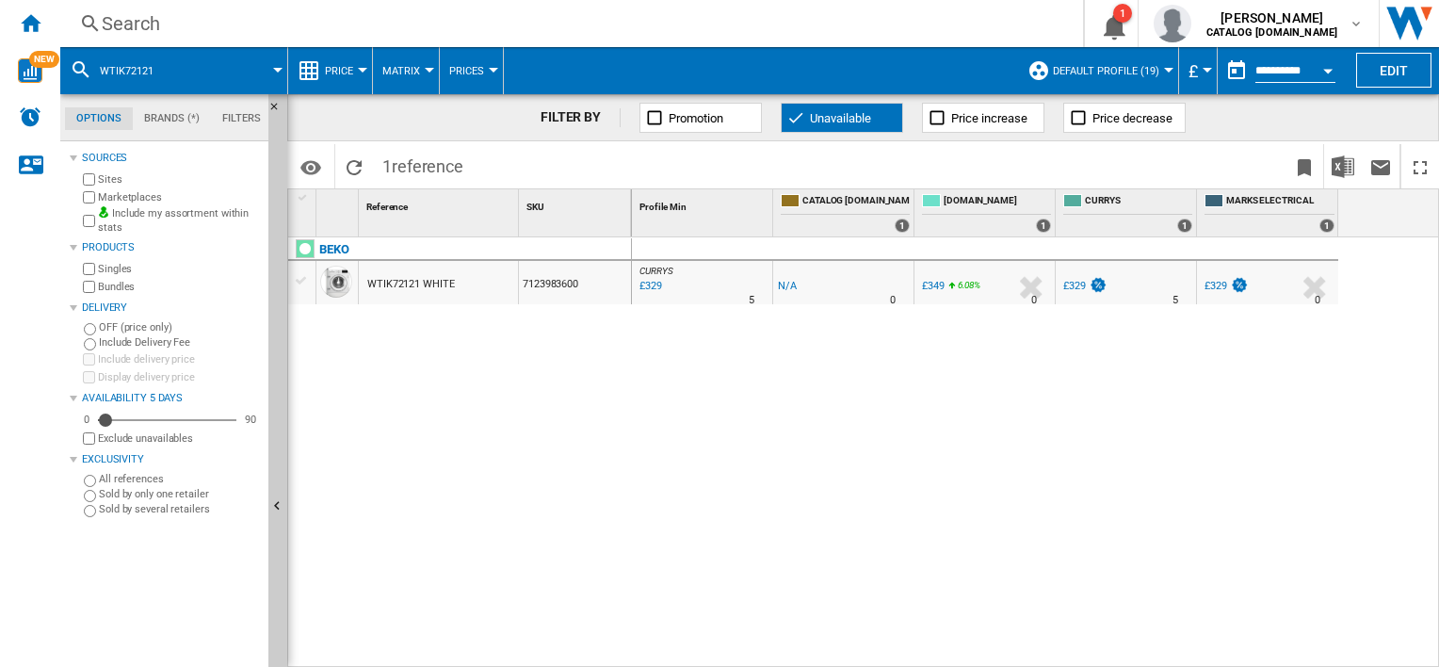
click at [135, 19] on div "Search" at bounding box center [568, 23] width 932 height 26
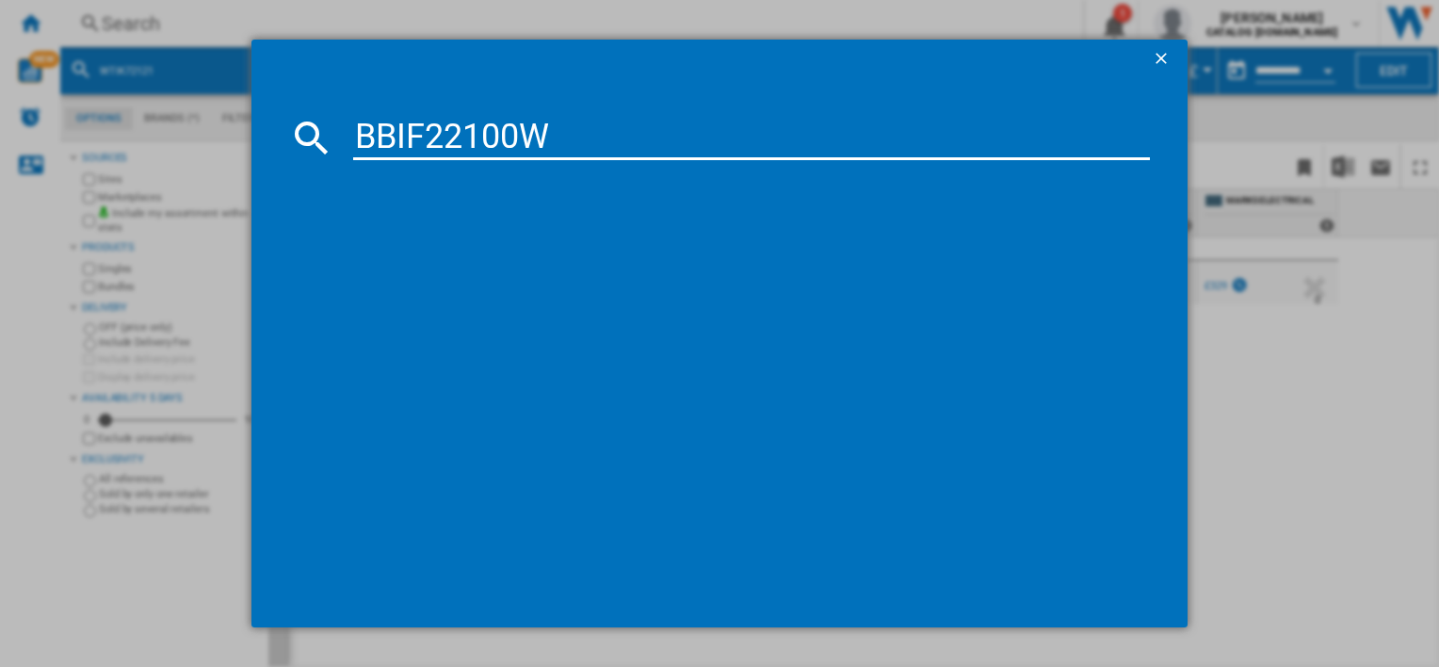
type input "BBIF22100W"
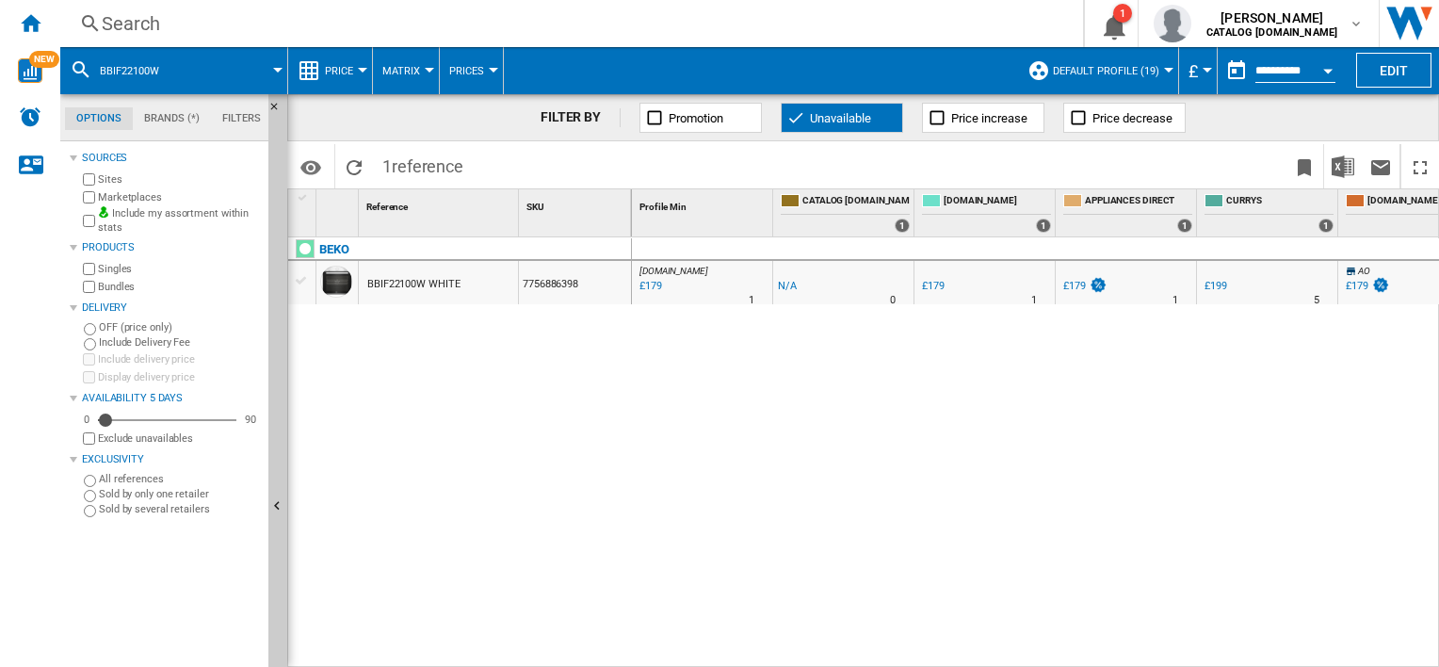
click at [142, 40] on div "Search Search 0 1 [PERSON_NAME] CATALOG [DOMAIN_NAME] CATALOG [DOMAIN_NAME] My …" at bounding box center [749, 23] width 1378 height 47
click at [143, 23] on div "Search" at bounding box center [568, 23] width 932 height 26
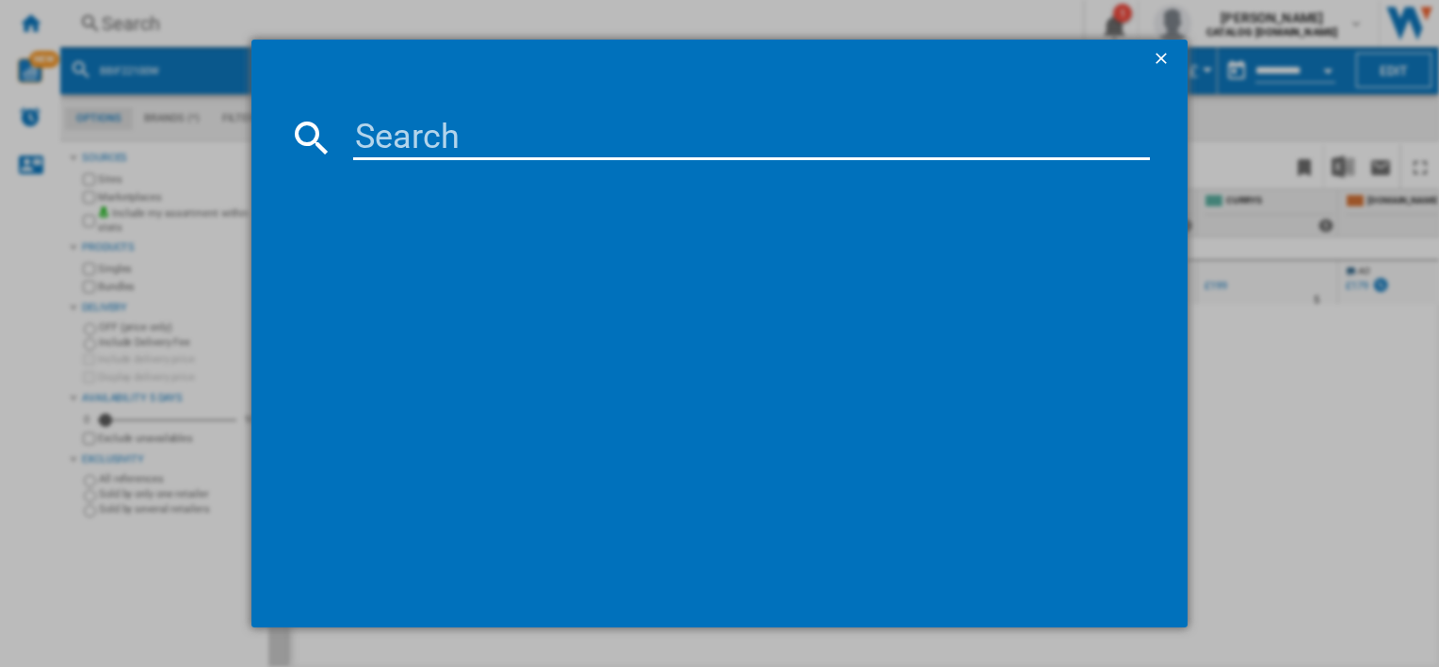
click at [422, 128] on input at bounding box center [751, 137] width 796 height 45
type input "BBRIC21000X"
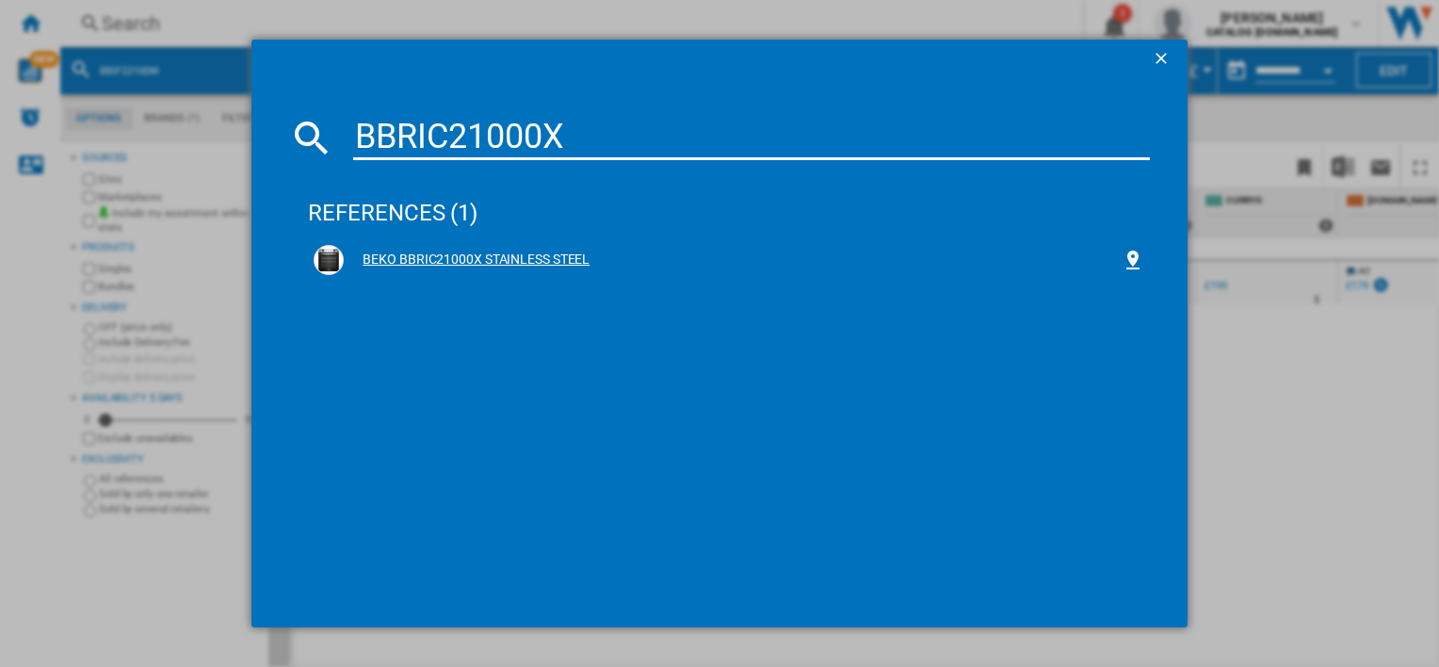
click at [427, 245] on div "BEKO BBRIC21000X STAINLESS STEEL" at bounding box center [728, 260] width 829 height 30
click at [445, 264] on div "BEKO BBRIC21000X STAINLESS STEEL" at bounding box center [732, 259] width 777 height 19
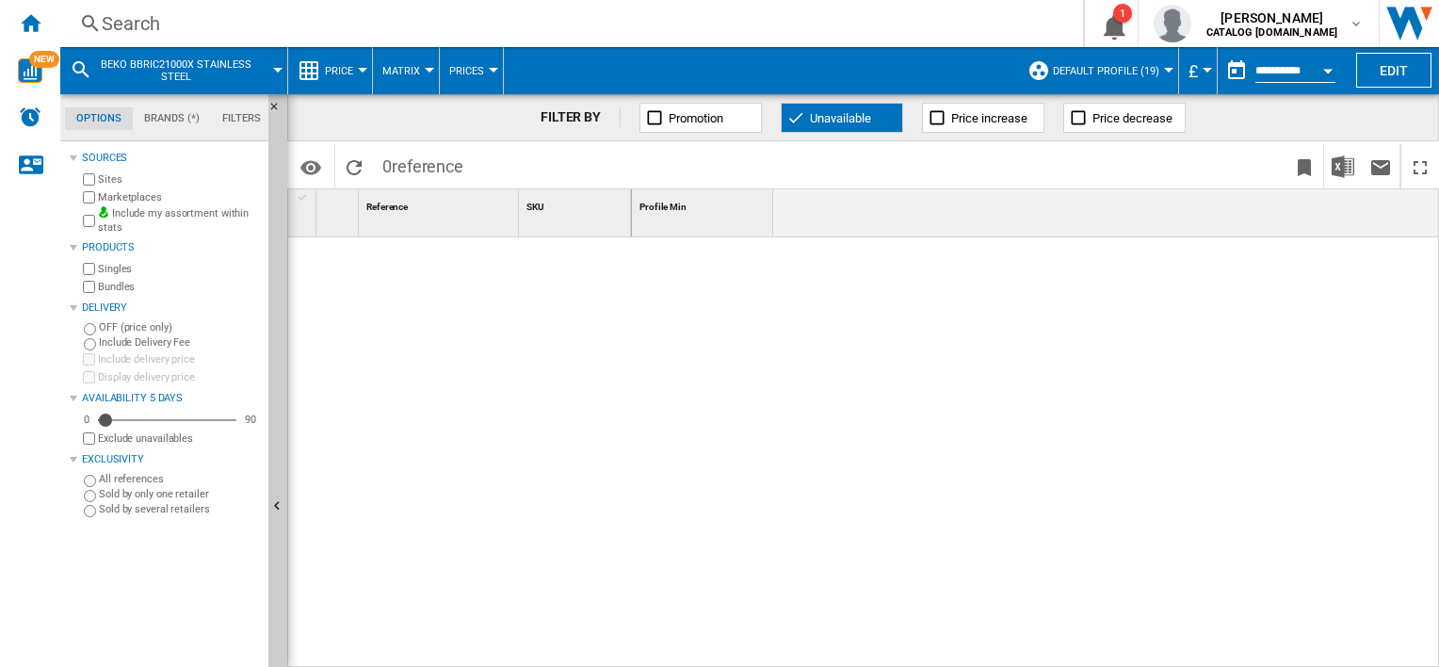
click at [133, 25] on div "Search" at bounding box center [568, 23] width 932 height 26
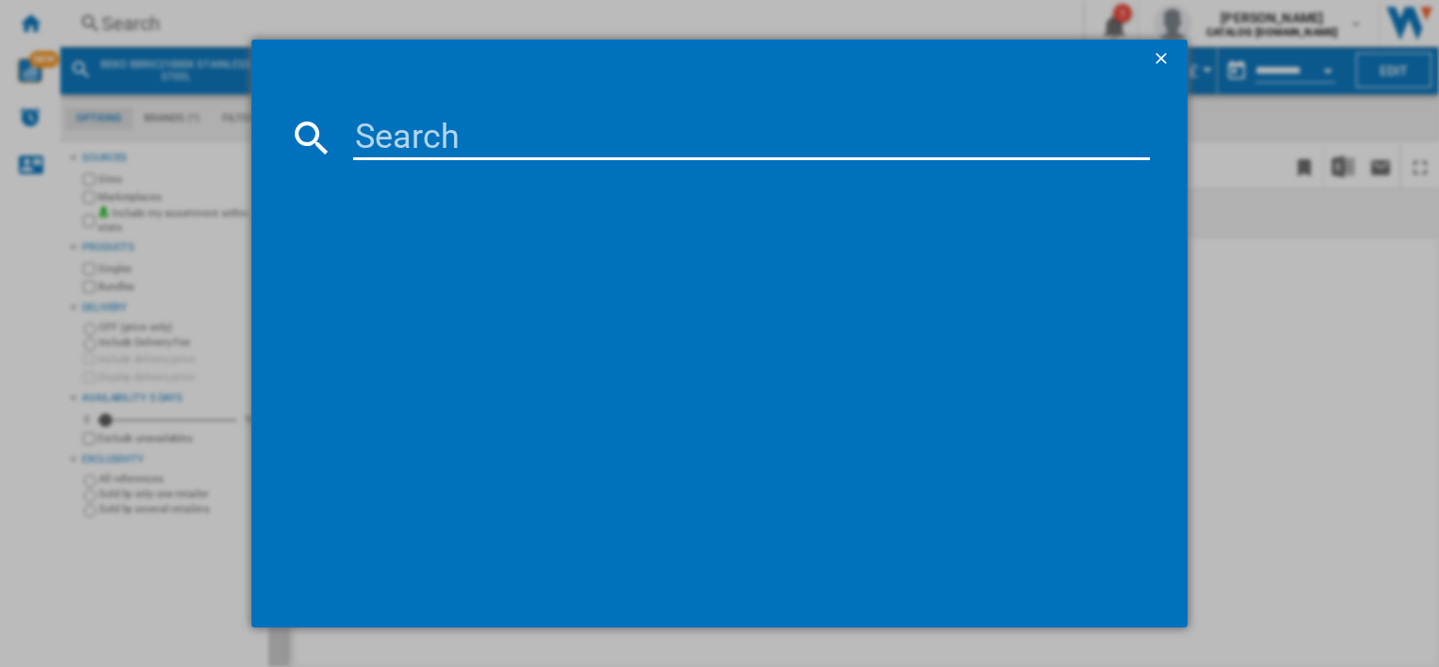
type input "HIBG64120SX"
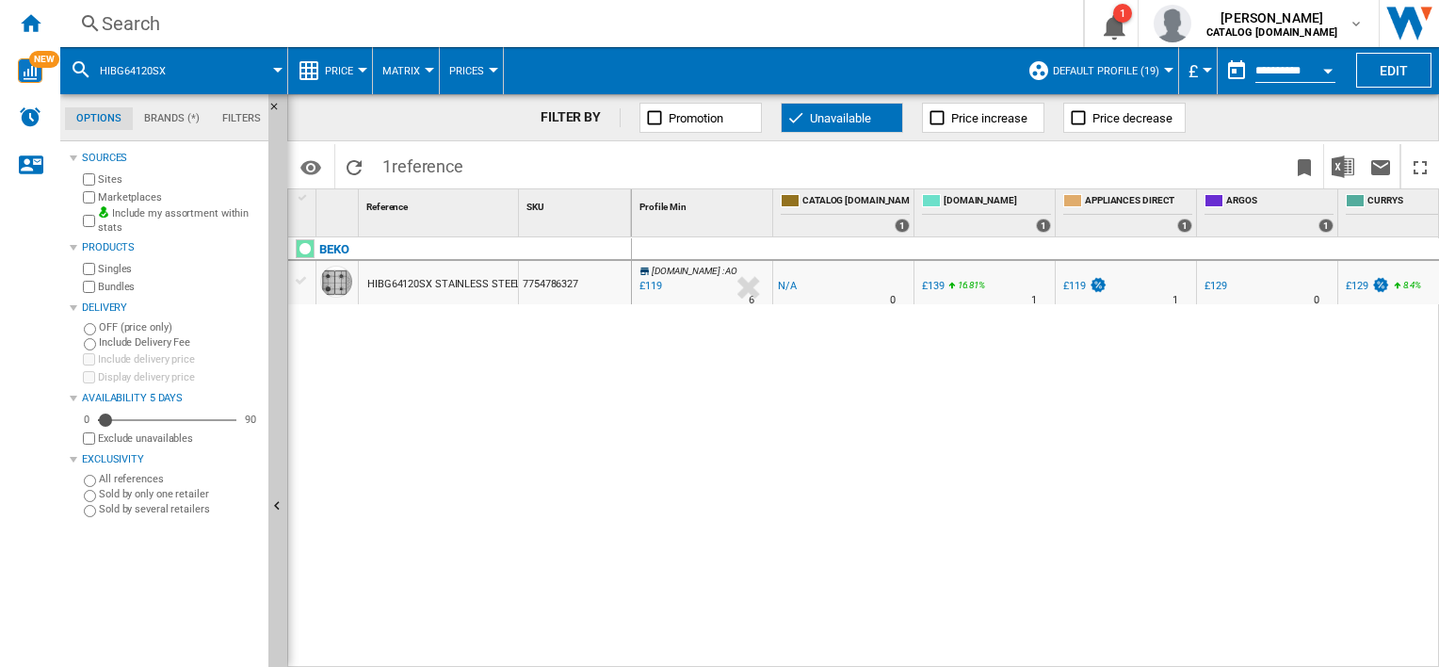
click at [120, 25] on div "Search" at bounding box center [568, 23] width 932 height 26
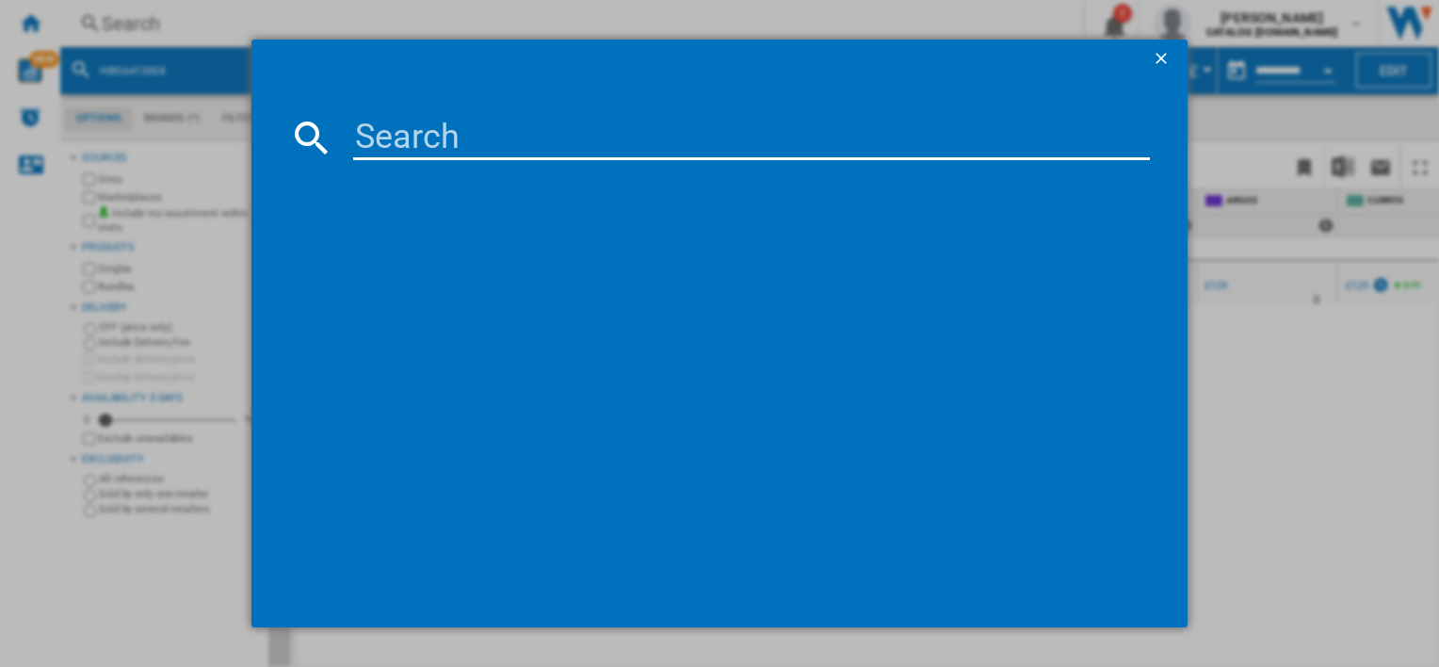
type input "HII64201MT"
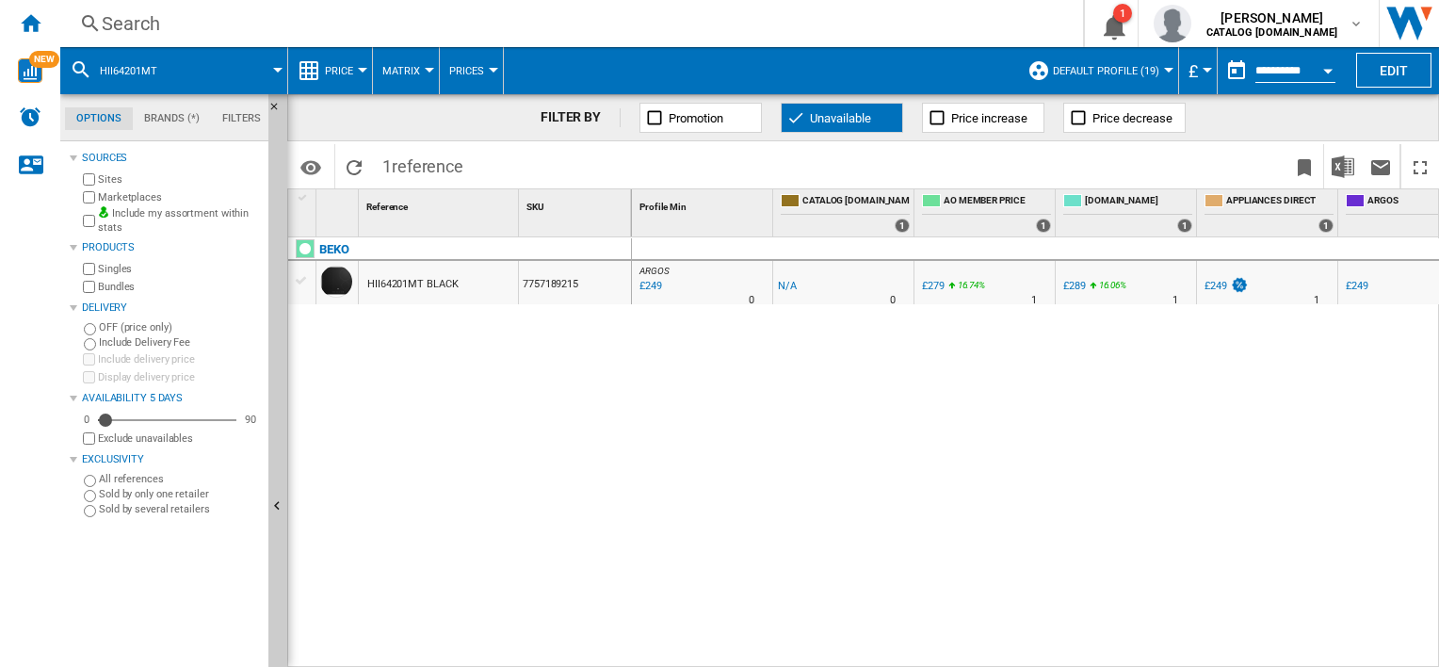
drag, startPoint x: 761, startPoint y: 657, endPoint x: 817, endPoint y: 655, distance: 56.5
click at [817, 655] on div "ARGOS : UK CO ARGOS -1.0 % £249 % N/A 0 [GEOGRAPHIC_DATA] : [GEOGRAPHIC_DATA] C…" at bounding box center [1036, 452] width 808 height 431
drag, startPoint x: 776, startPoint y: 655, endPoint x: 845, endPoint y: 657, distance: 68.8
click at [845, 657] on div "ARGOS : UK CO ARGOS -1.0 % £249 % N/A 0 [GEOGRAPHIC_DATA] : [GEOGRAPHIC_DATA] C…" at bounding box center [1036, 452] width 808 height 431
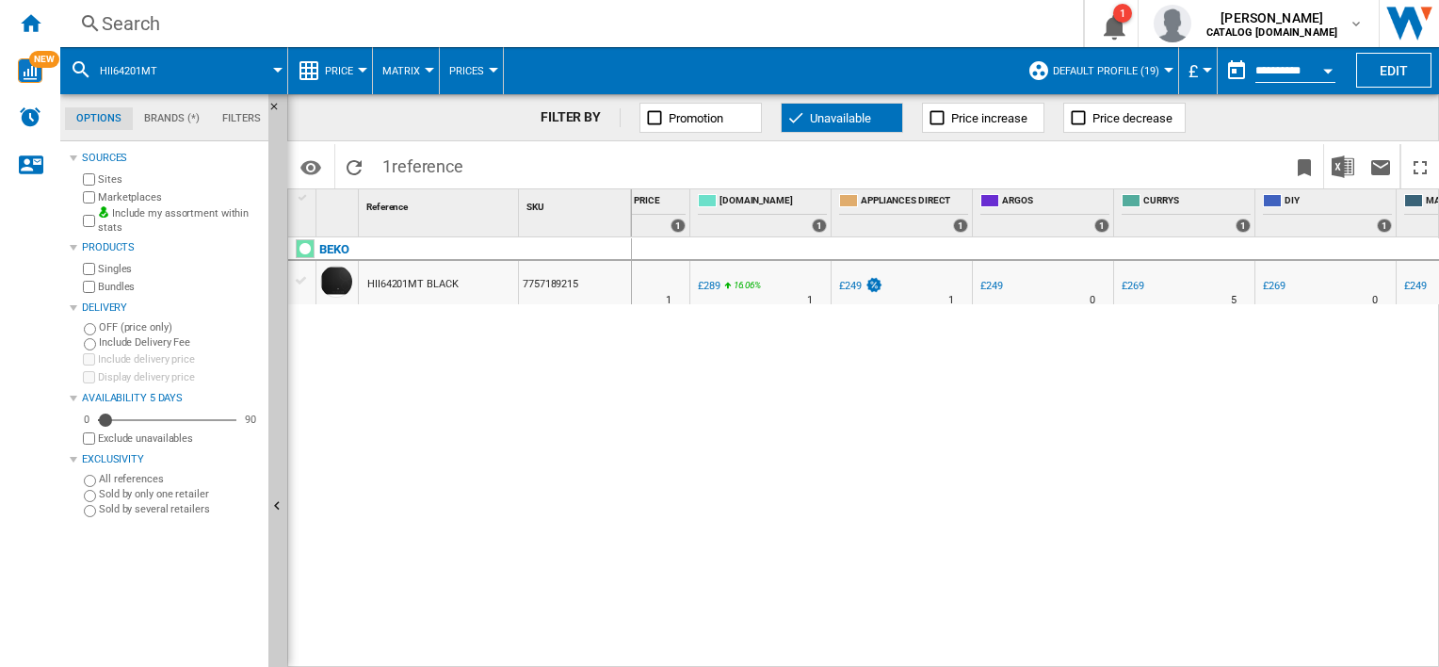
scroll to position [0, 259]
